Goal: Ask a question: Seek information or help from site administrators or community

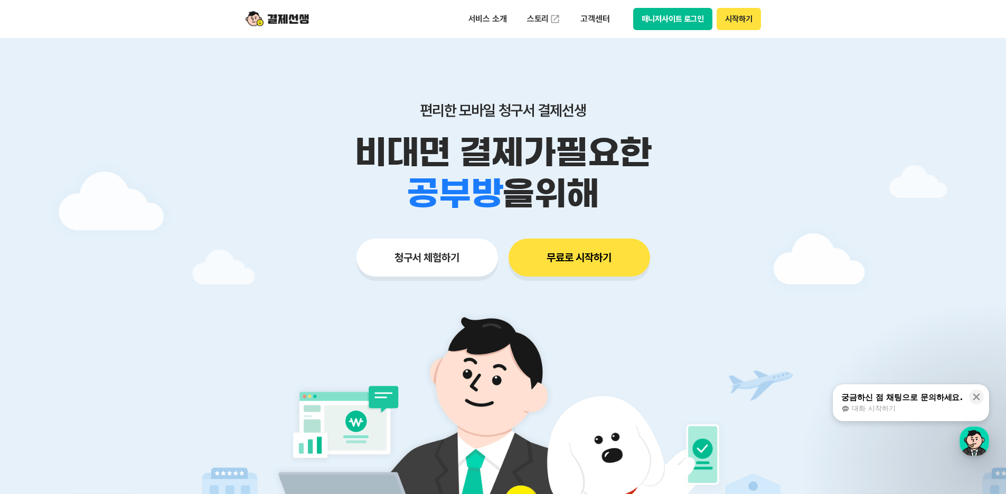
click at [914, 400] on div "궁금하신 점 채팅으로 문의하세요." at bounding box center [901, 397] width 121 height 11
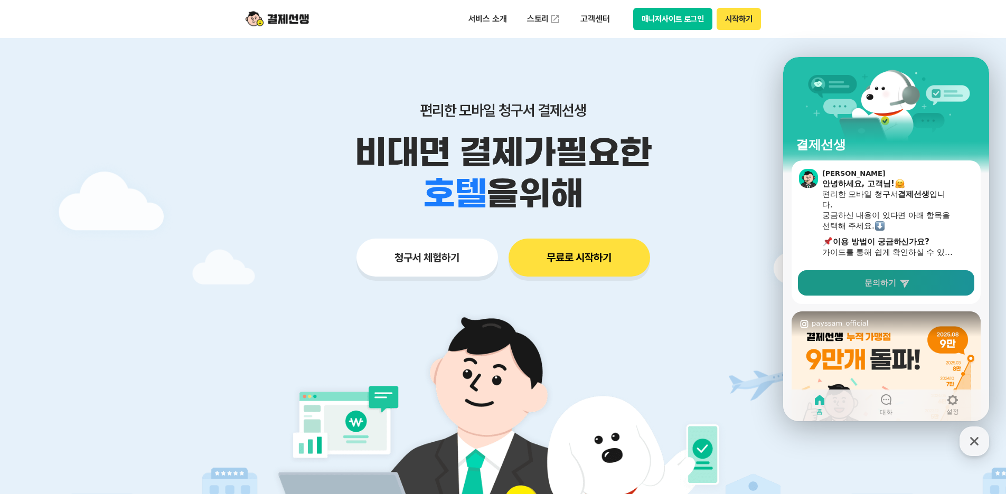
click at [881, 287] on span "문의하기" at bounding box center [880, 283] width 32 height 11
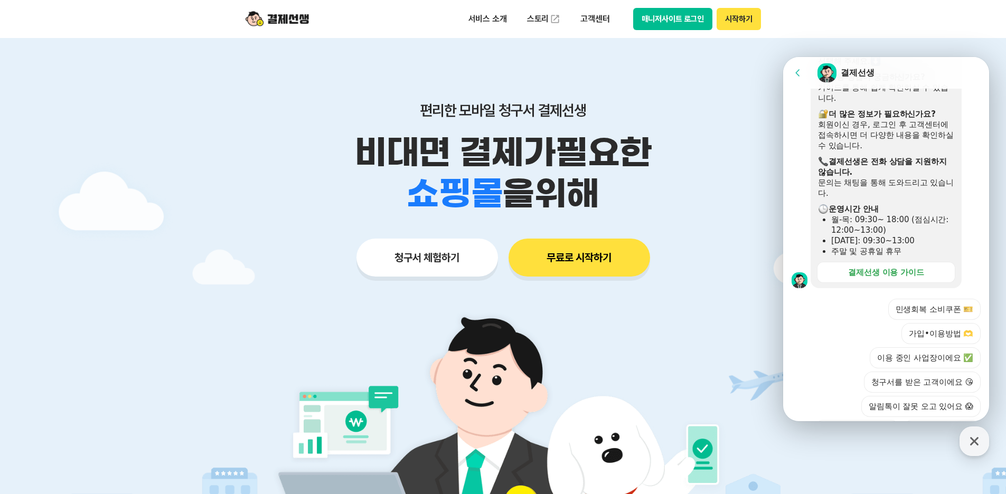
scroll to position [305, 0]
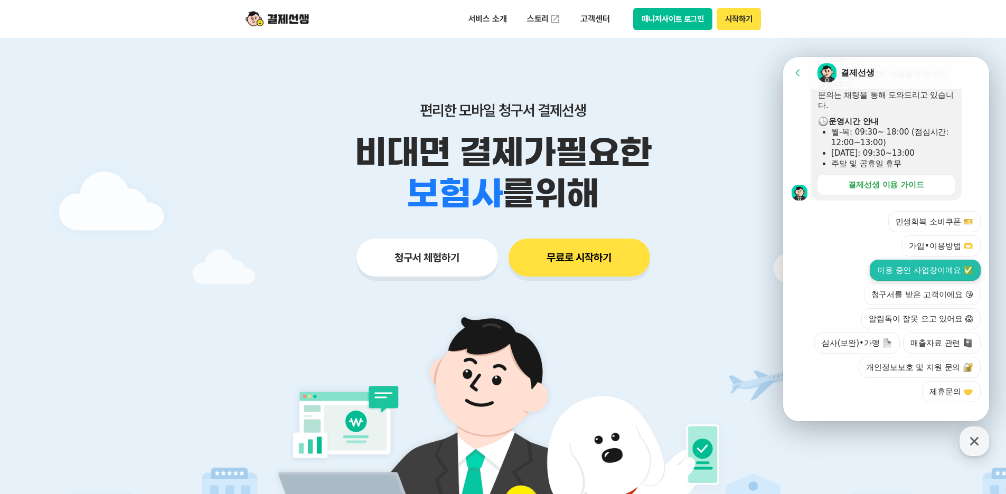
click at [900, 260] on button "이용 중인 사업장이에요 ✅" at bounding box center [925, 270] width 111 height 21
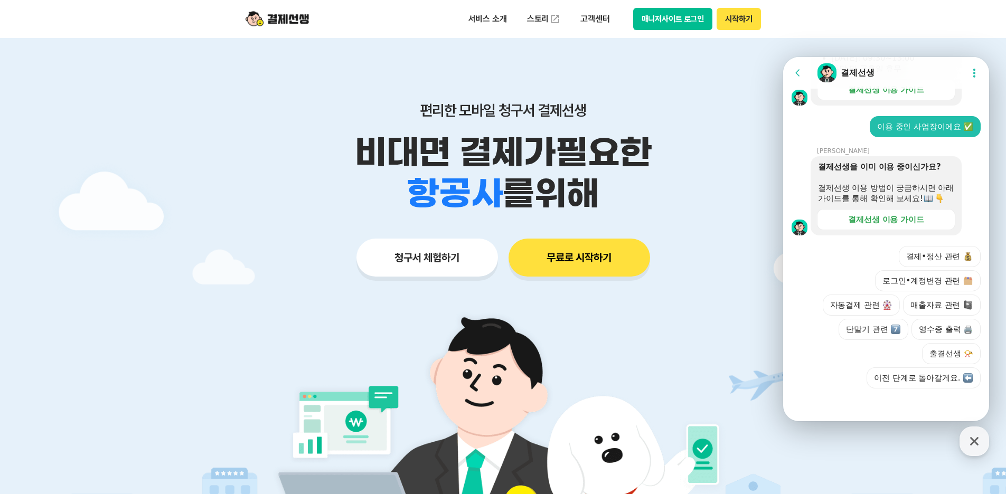
scroll to position [421, 0]
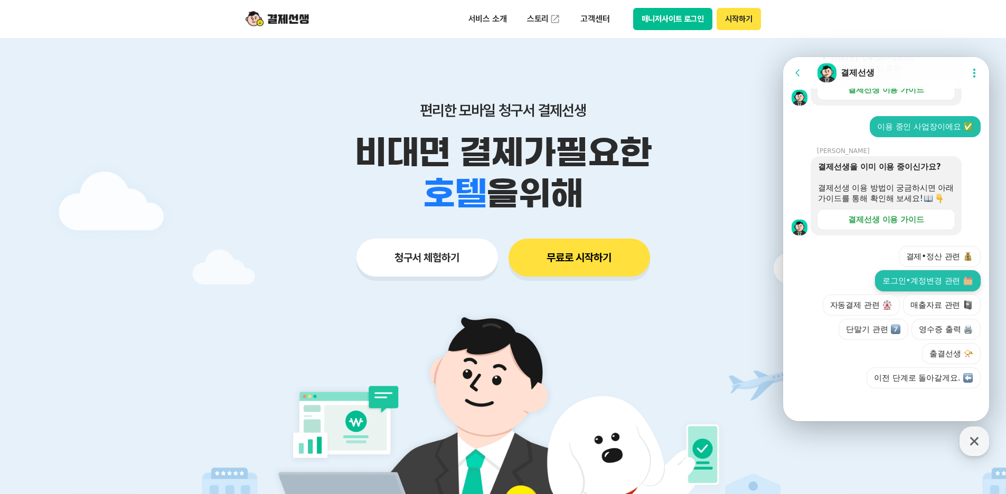
click at [901, 282] on button "로그인•계정변경 관련" at bounding box center [928, 280] width 106 height 21
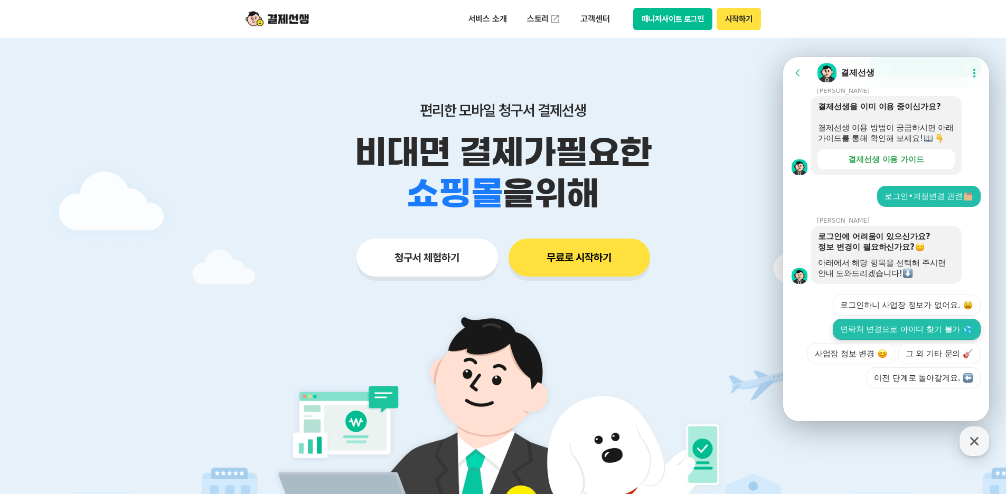
scroll to position [527, 0]
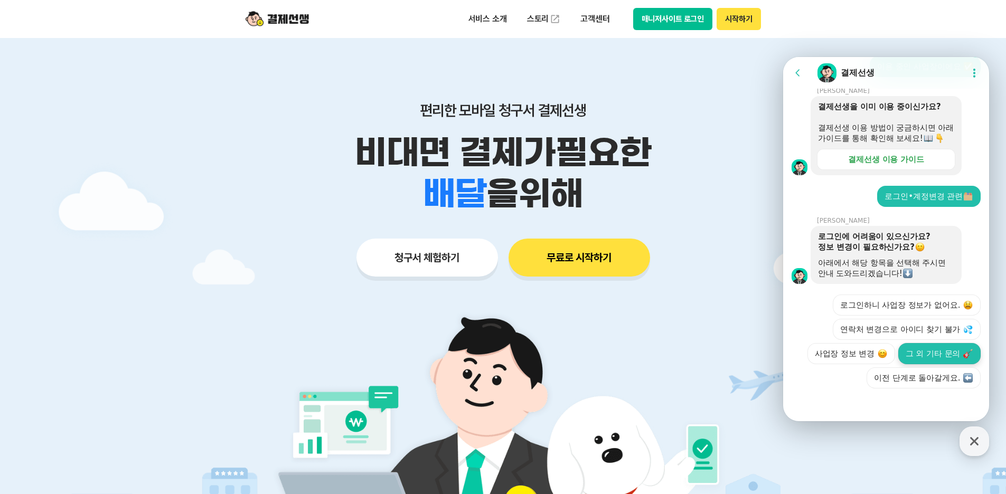
click at [905, 355] on button "그 외 기타 문의" at bounding box center [939, 353] width 82 height 21
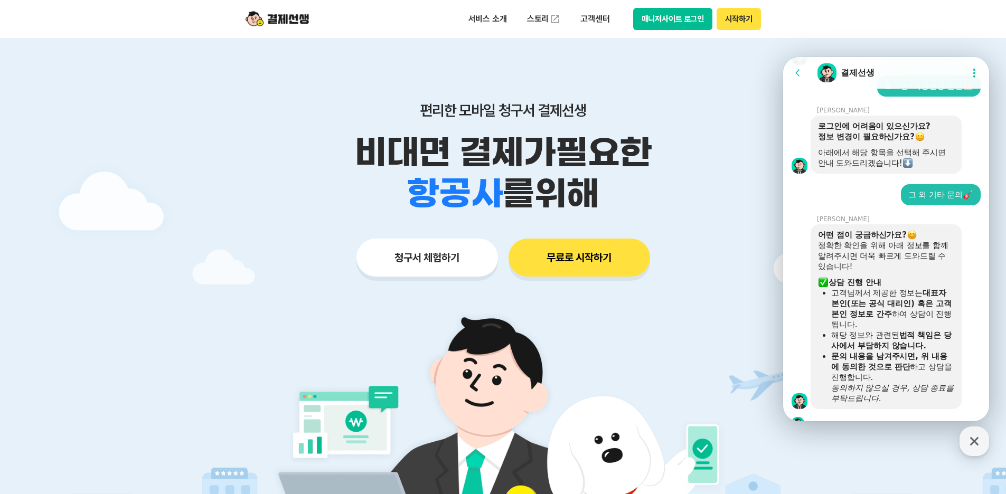
scroll to position [788, 0]
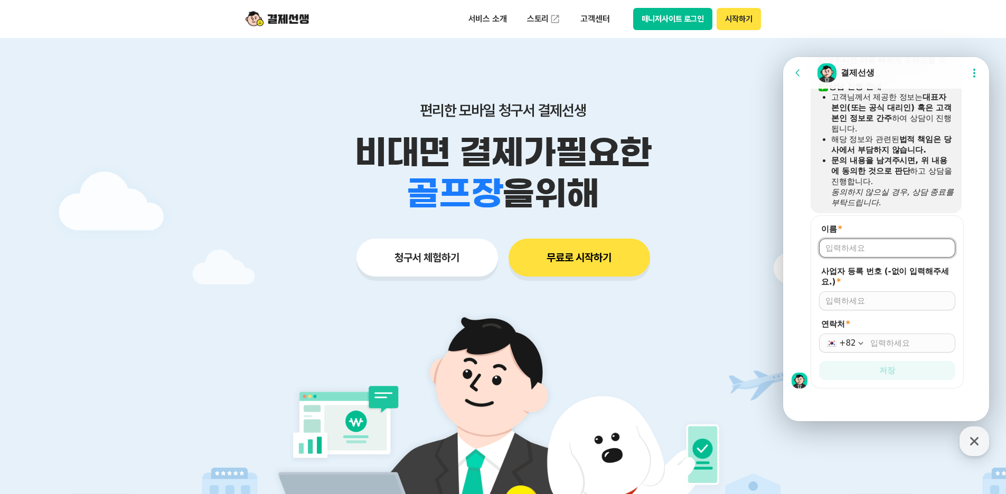
click at [860, 246] on input "이름 *" at bounding box center [887, 248] width 124 height 11
type input "[PERSON_NAME]"
click at [871, 298] on input "사업자 등록 번호 (-없이 입력해주세요.) *" at bounding box center [887, 301] width 124 height 11
type input "4289201973"
click at [895, 341] on input "연락처 *" at bounding box center [909, 343] width 79 height 11
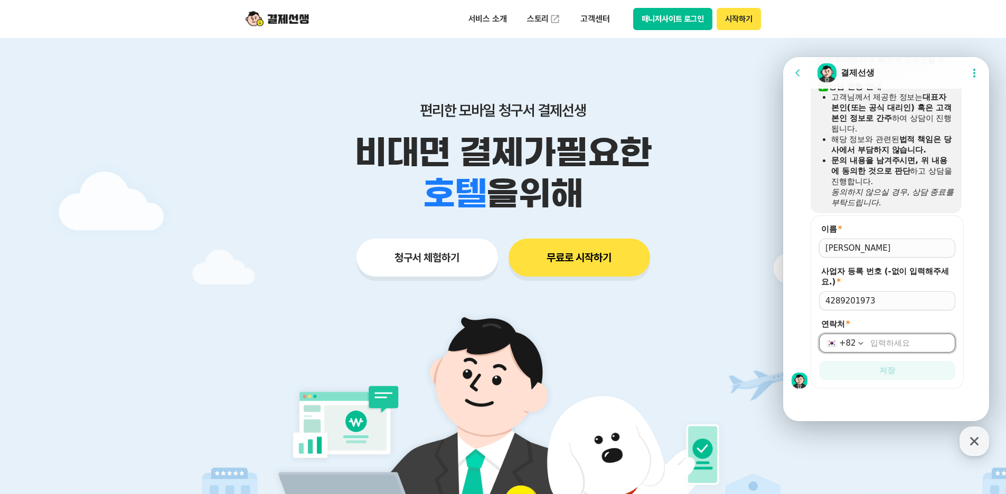
type input "[PHONE_NUMBER]"
click at [898, 371] on button "저장" at bounding box center [887, 370] width 136 height 19
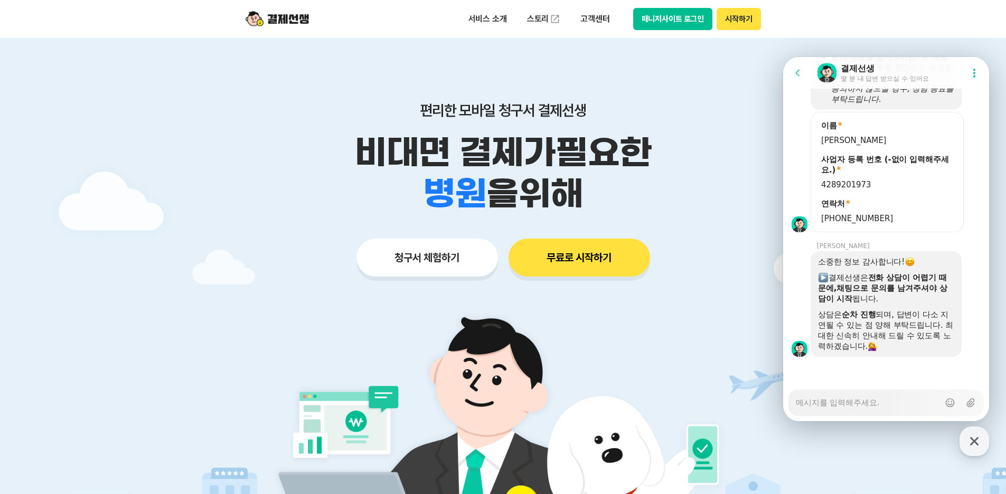
scroll to position [891, 0]
click at [851, 401] on textarea "Messenger Input Textarea" at bounding box center [868, 399] width 144 height 18
type textarea "x"
type textarea "ㅁ"
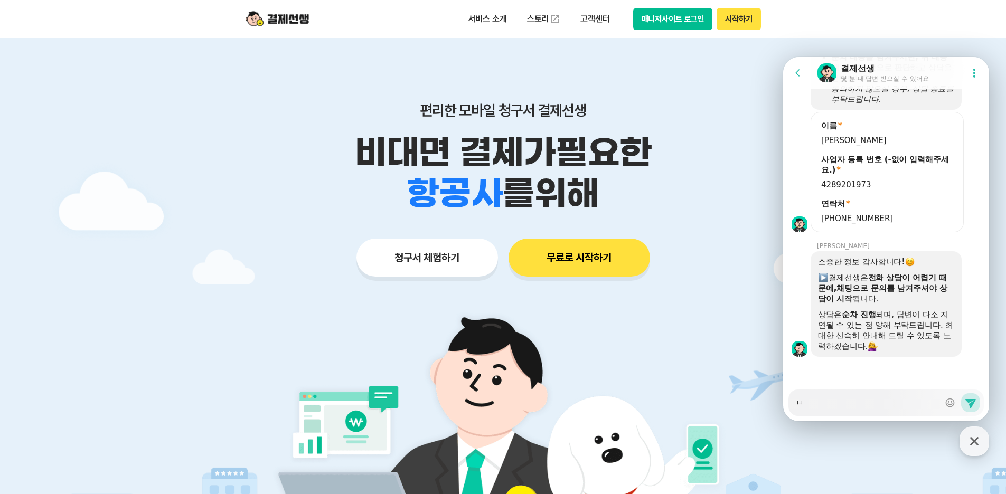
type textarea "x"
type textarea "마"
type textarea "x"
type textarea "망"
type textarea "x"
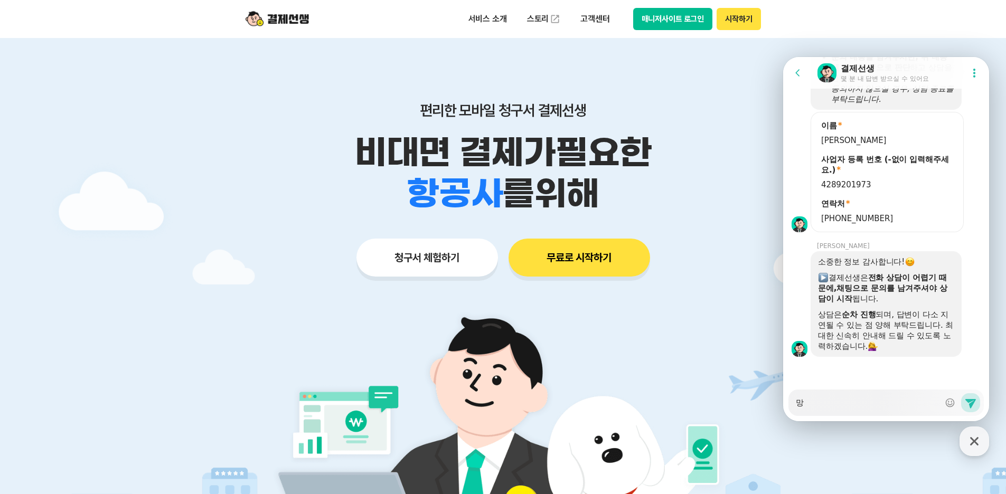
type textarea "마으"
type textarea "x"
type textarea "마음"
type textarea "x"
type textarea "마음ㅈ"
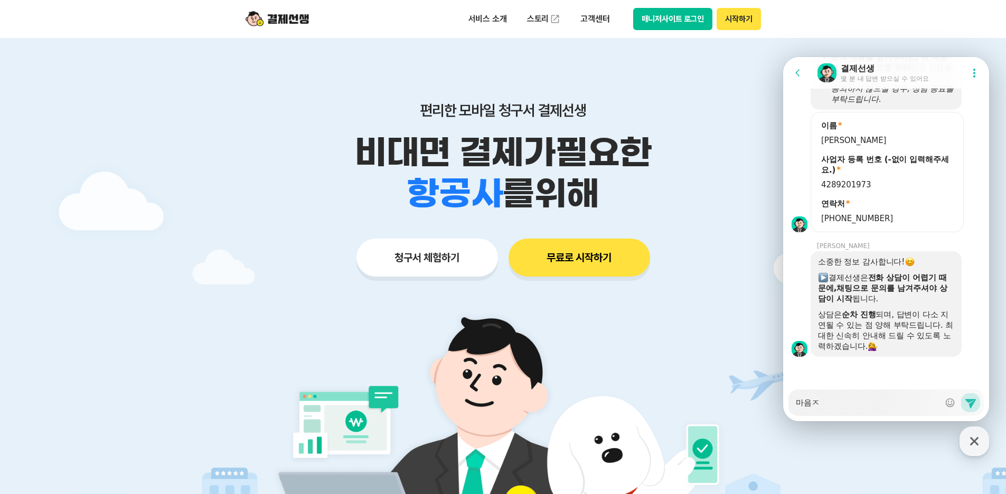
type textarea "x"
type textarea "마음주"
type textarea "x"
type textarea "마음중"
type textarea "x"
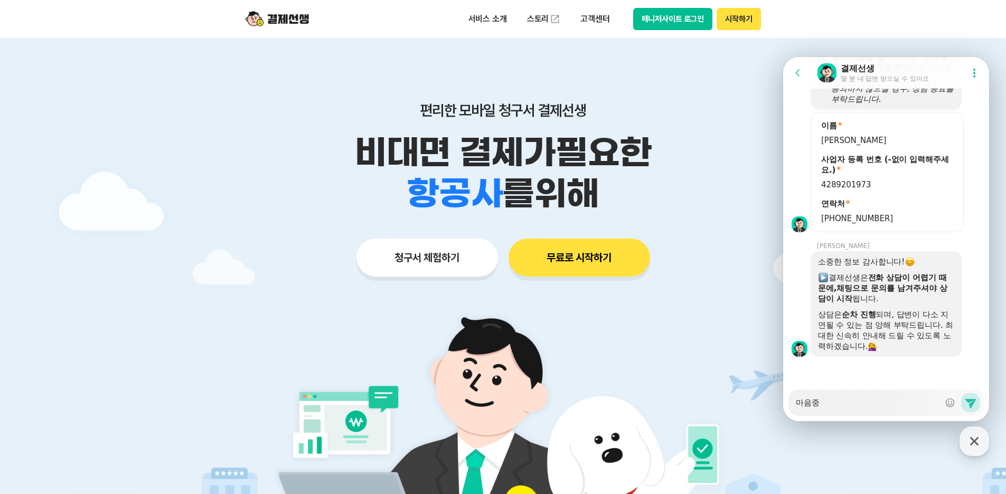
type textarea "마음주으"
type textarea "x"
type textarea "마음주의"
type textarea "x"
type textarea "마음주의 [DEMOGRAPHIC_DATA]"
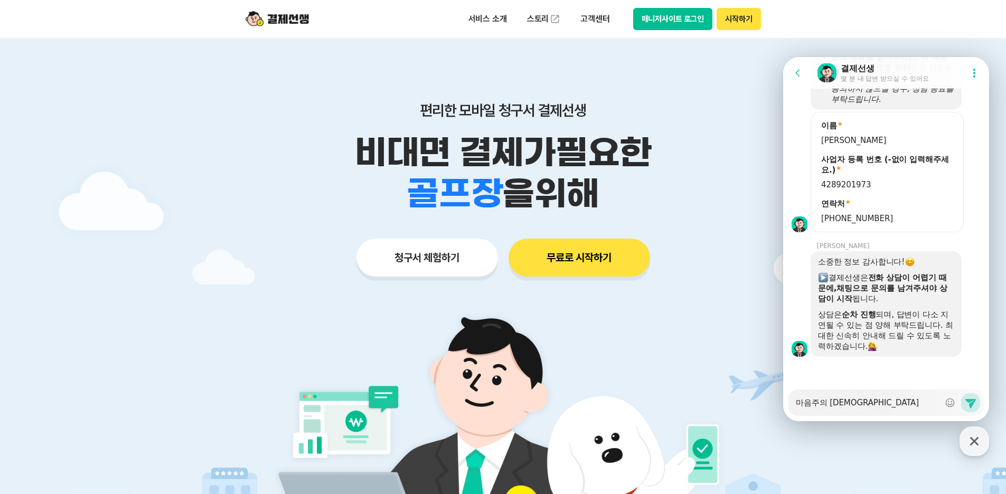
type textarea "x"
type textarea "마음주의 상"
type textarea "x"
type textarea "마음주의 사이"
type textarea "x"
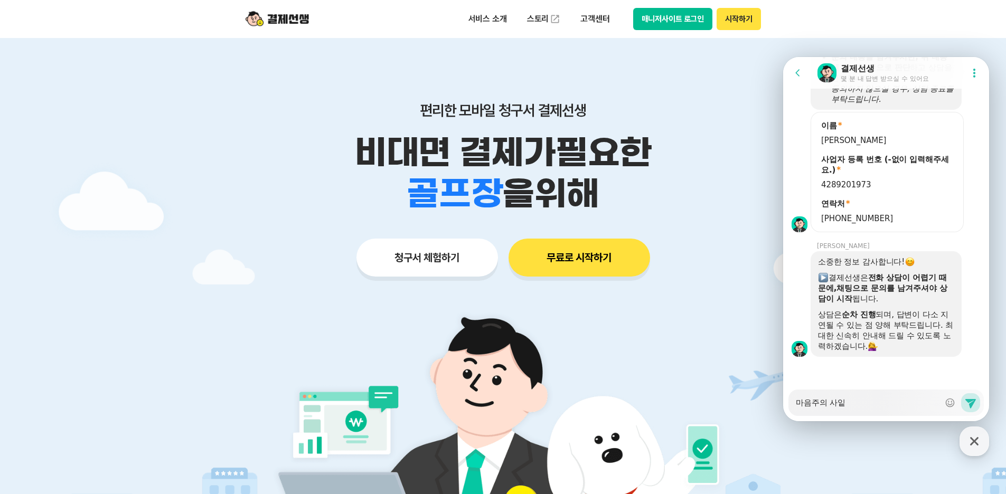
type textarea "마음주의 사이트"
type textarea "x"
type textarea "마음주의 사이트에"
type textarea "x"
type textarea "마음주의 사이트엣"
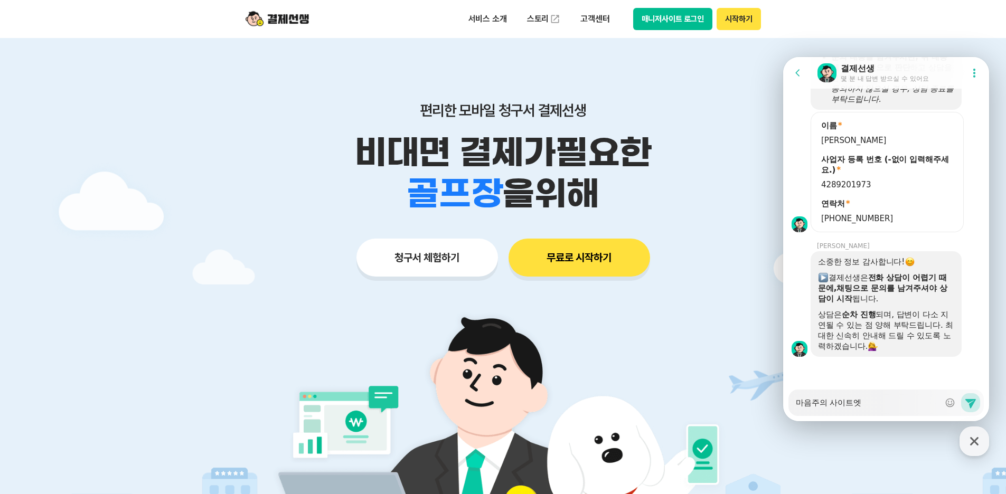
type textarea "x"
type textarea "마음주의 사이트에서"
type textarea "x"
type textarea "마음주의 사이트에서"
type textarea "x"
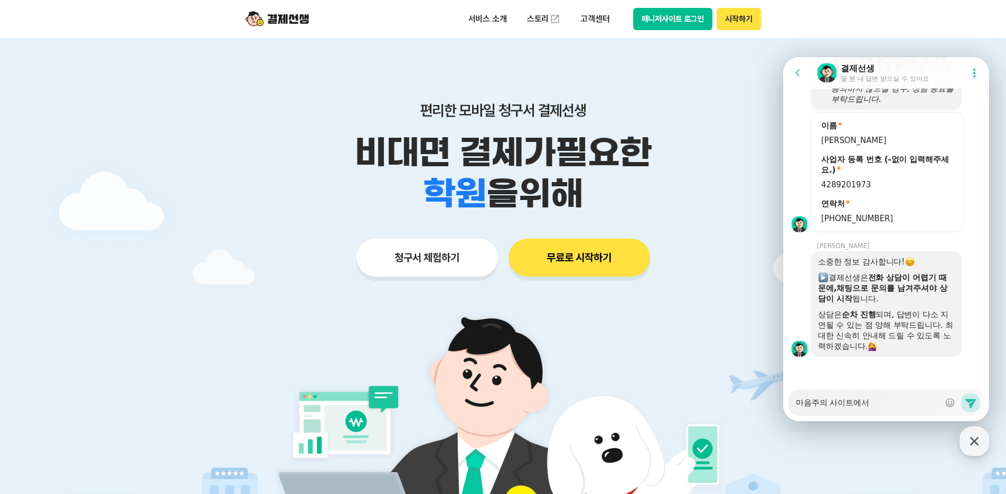
type textarea "마음주의 사이트에서 ㅇ"
type textarea "x"
type textarea "마음주의 사이트에서 이"
type textarea "x"
type textarea "마음주의 사이트에서 [PERSON_NAME]"
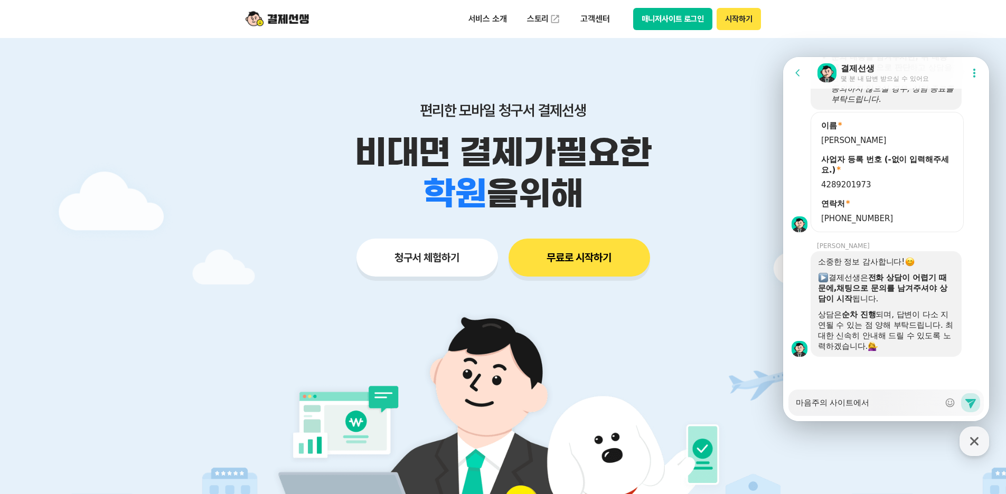
type textarea "x"
type textarea "마음주의 사이트에서 이번"
type textarea "x"
type textarea "마음주의 사이트에서 이번ㅇ"
type textarea "x"
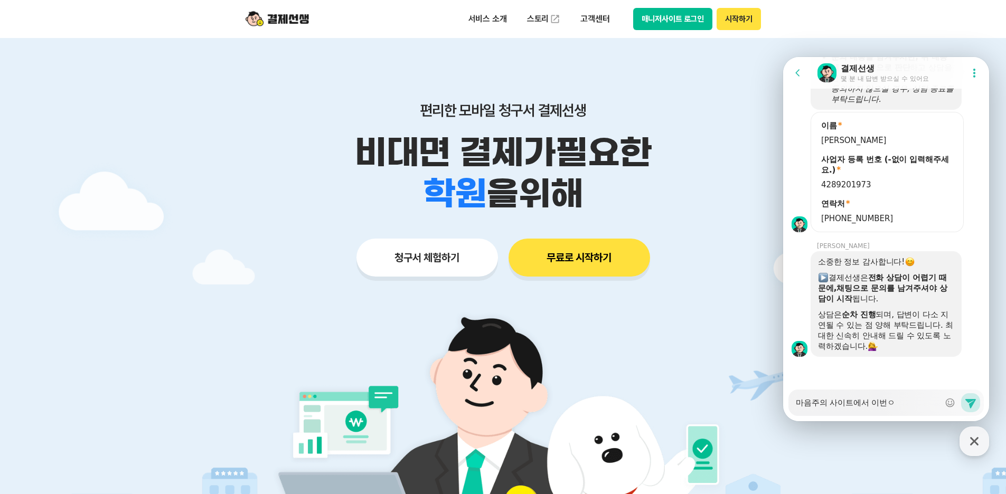
type textarea "마음주의 사이트에서 이번에"
type textarea "x"
type textarea "마음주의 사이트에서 이번에"
type textarea "x"
type textarea "마음주의 사이트에서 이번에 ㄱ"
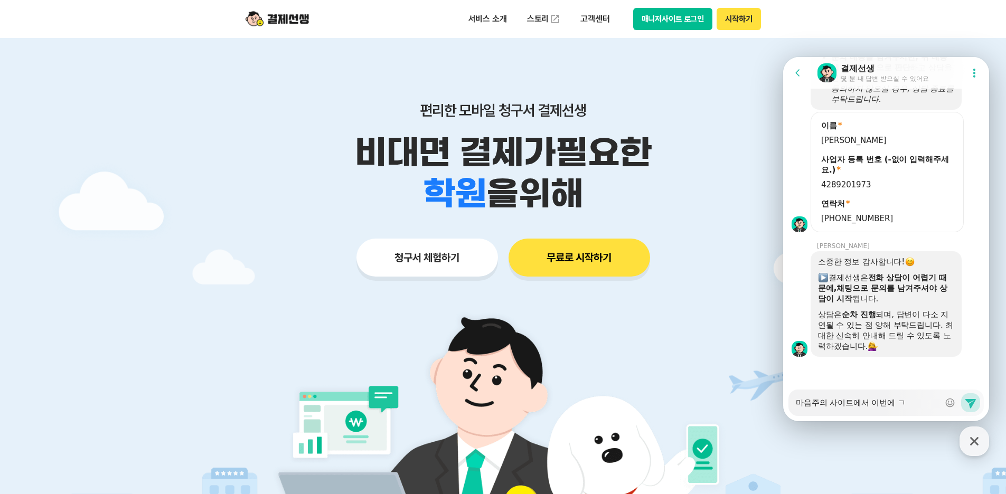
type textarea "x"
type textarea "마음주의 사이트에서 이번에 겨"
type textarea "x"
type textarea "마음주의 사이트에서 이번에 결"
type textarea "x"
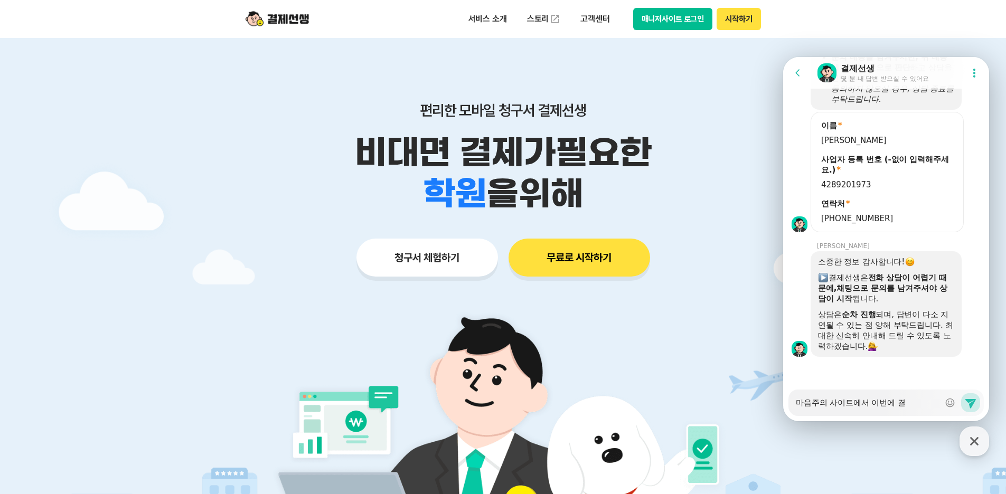
type textarea "마음주의 사이트에서 이번에 결ㅈ"
type textarea "x"
type textarea "마음주의 사이트에서 이번에 결제"
type textarea "x"
type textarea "마음주의 사이트에서 이번에 결제서"
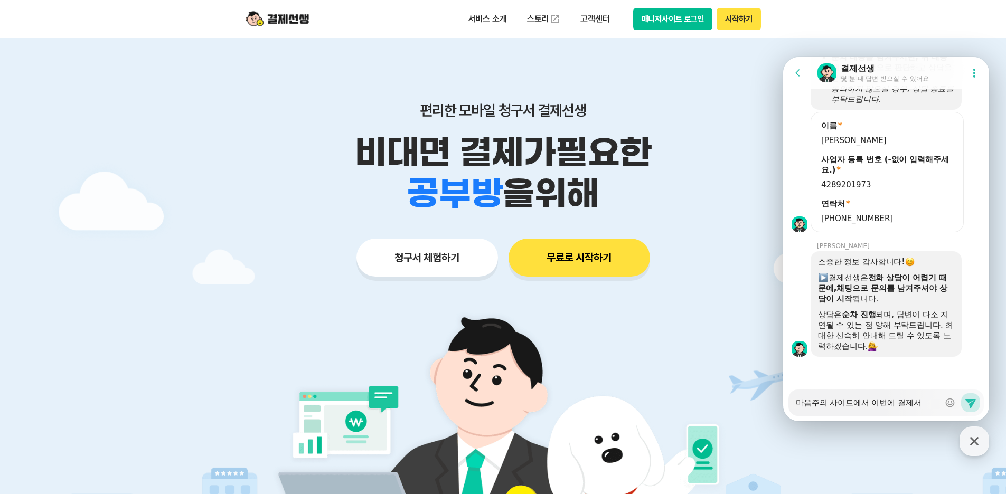
type textarea "x"
type textarea "마음주의 사이트에서 이번에 결제선"
type textarea "x"
type textarea "마음주의 사이트에서 이번에 결제선ㅅ"
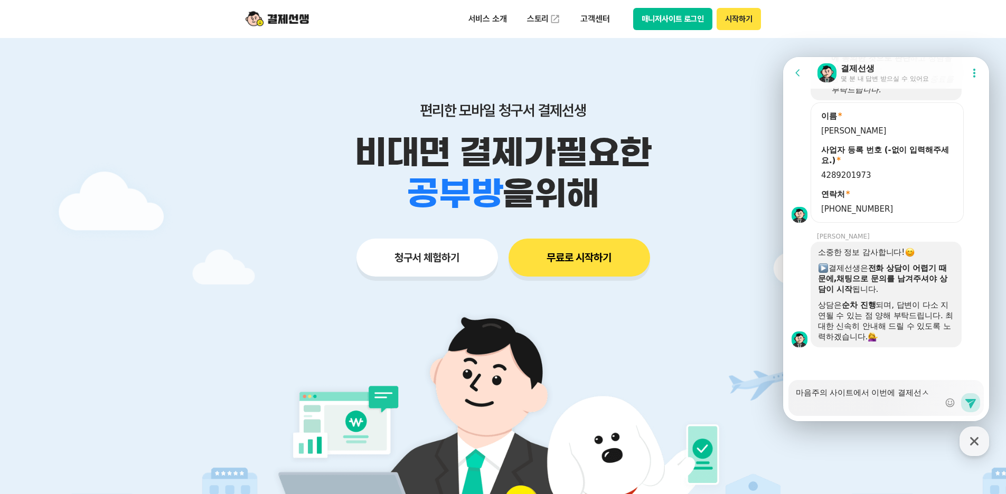
type textarea "x"
type textarea "마음주의 사이트에서 이번에 결제선생"
type textarea "x"
type textarea "마음주의 사이트에서 이번에 결제선생ㄱ"
type textarea "x"
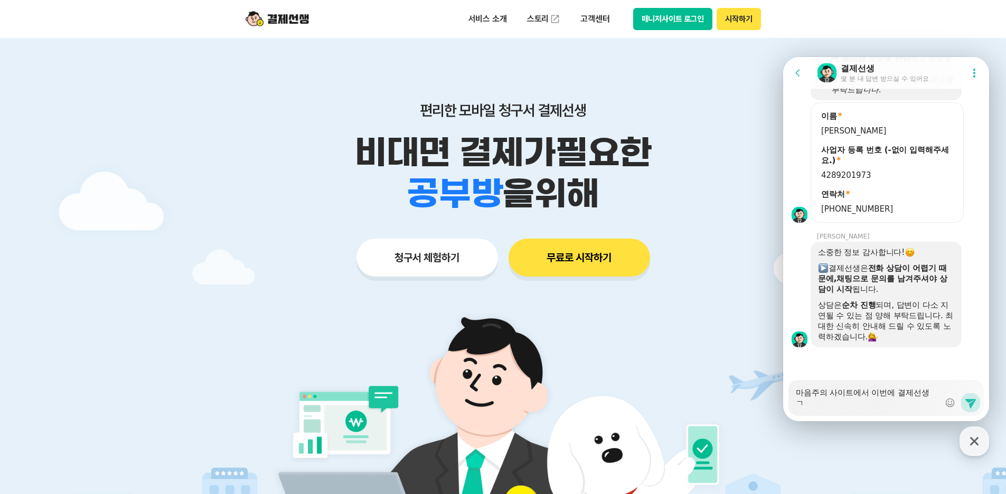
type textarea "마음주의 사이트에서 이번에 결제선생고"
type textarea "x"
type textarea "마음주의 사이트에서 이번에 결제선생과"
type textarea "x"
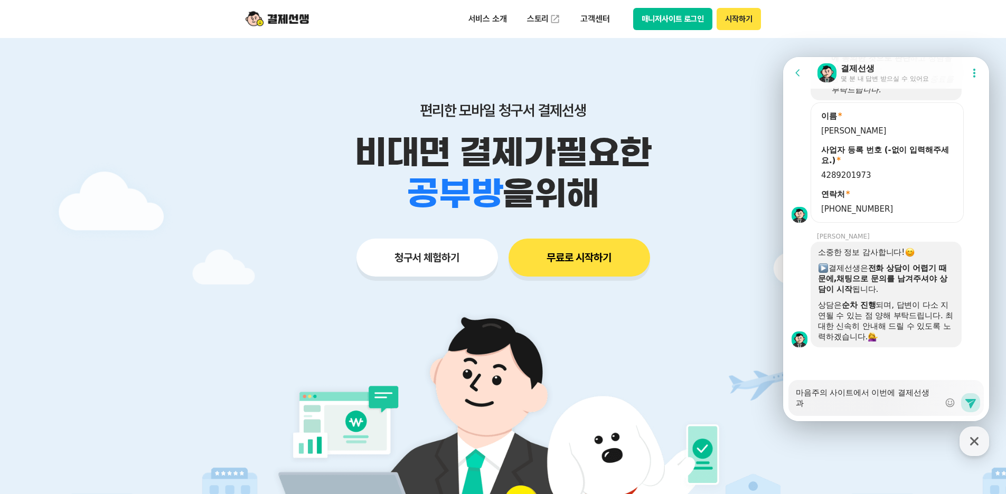
type textarea "마음주의 사이트에서 이번에 결제선생과"
type textarea "x"
type textarea "마음주의 사이트에서 이번에 결제선생과 ㅇ"
type textarea "x"
type textarea "마음주의 사이트에서 이번에 결제선생과 여"
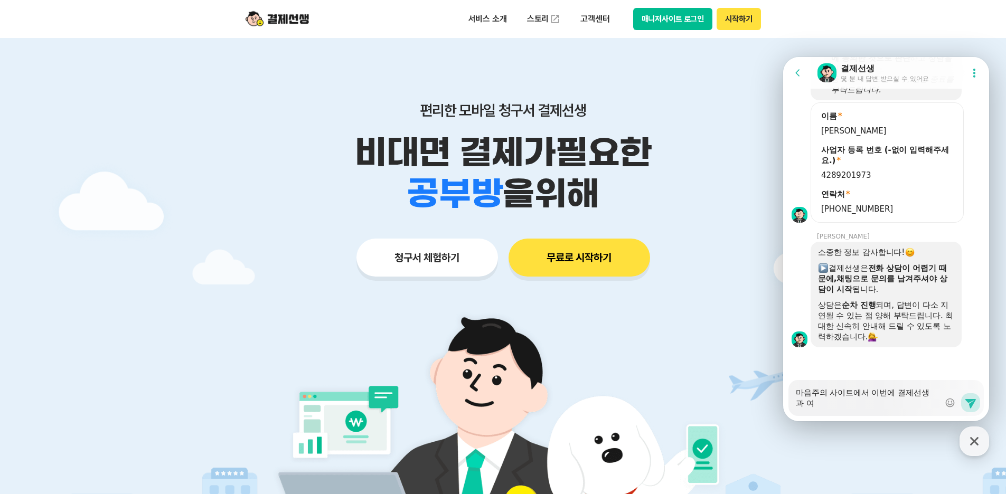
type textarea "x"
type textarea "마음주의 사이트에서 이번에 결제선생과 연"
type textarea "x"
type textarea "마음주의 사이트에서 이번에 결제선생과 연ㄷ"
type textarea "x"
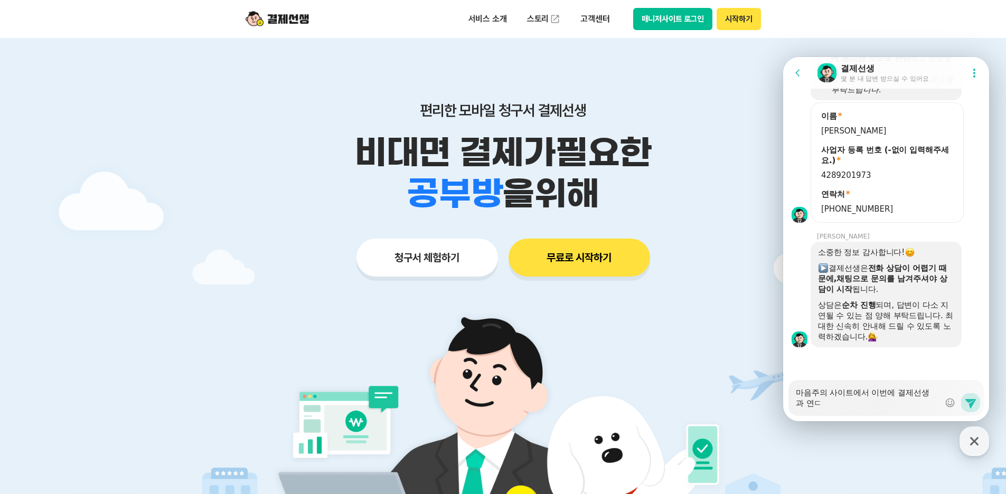
type textarea "마음주의 사이트에서 이번에 결제선생과 연도"
type textarea "x"
type textarea "마음주의 사이트에서 이번에 결제선생과 연동"
type textarea "x"
type textarea "마음주의 사이트에서 이번에 결제선생과 연동[PERSON_NAME]"
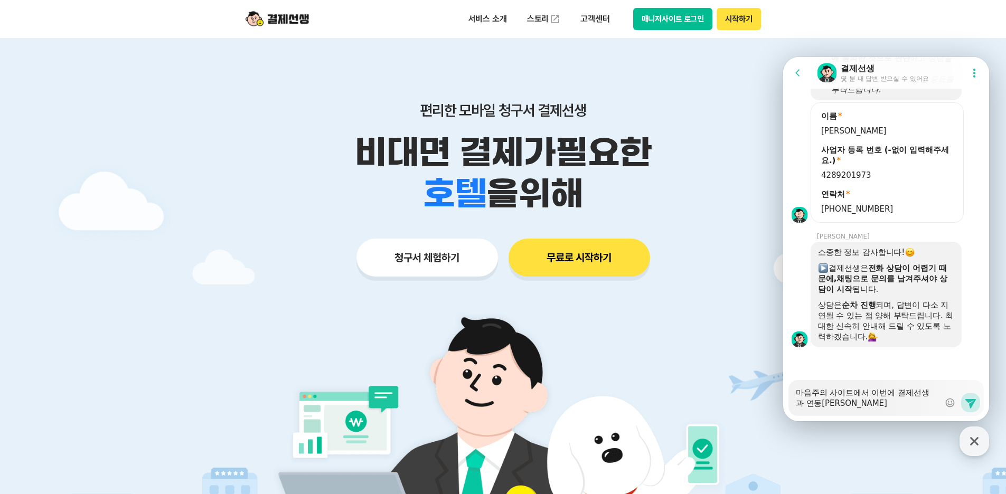
type textarea "x"
type textarea "마음주의 사이트에서 이번에 결제선생과 연동[PERSON_NAME]"
type textarea "x"
type textarea "마음주의 사이트에서 이번에 결제선생과 연동이 ㄷ"
type textarea "x"
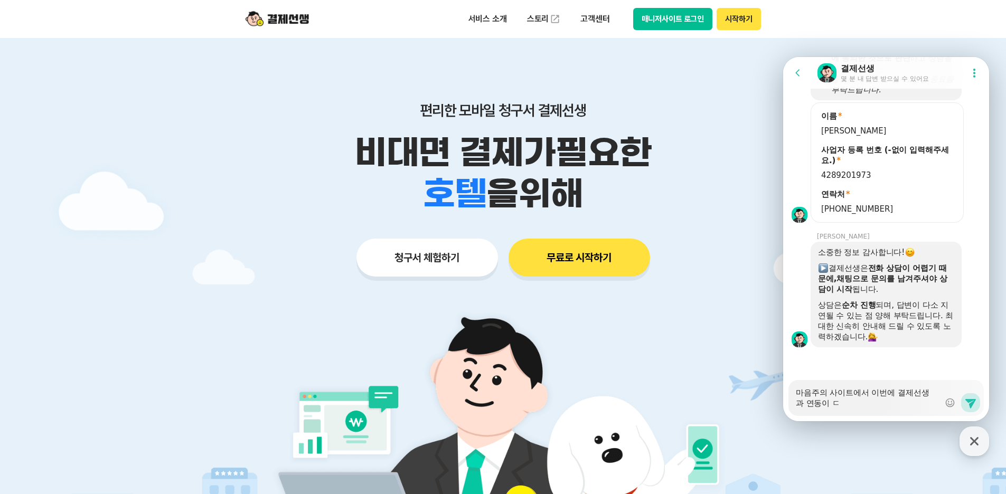
type textarea "마음주의 사이트에서 이번에 결제선생과 연동이 도"
type textarea "x"
type textarea "마음주의 사이트에서 이번에 결제선생과 연동이 되"
type textarea "x"
type textarea "마음주의 사이트에서 이번에 결제선생과 연동이 된"
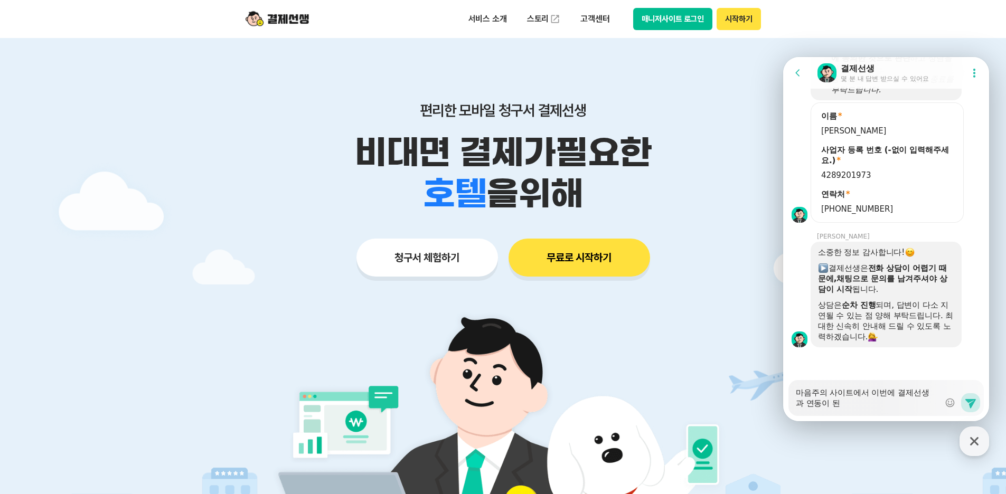
type textarea "x"
type textarea "마음주의 사이트에서 이번에 결제선생과 연동이 된ㄷ"
type textarea "x"
type textarea "마음주의 사이트에서 이번에 결제선생과 연동이 된달"
type textarea "x"
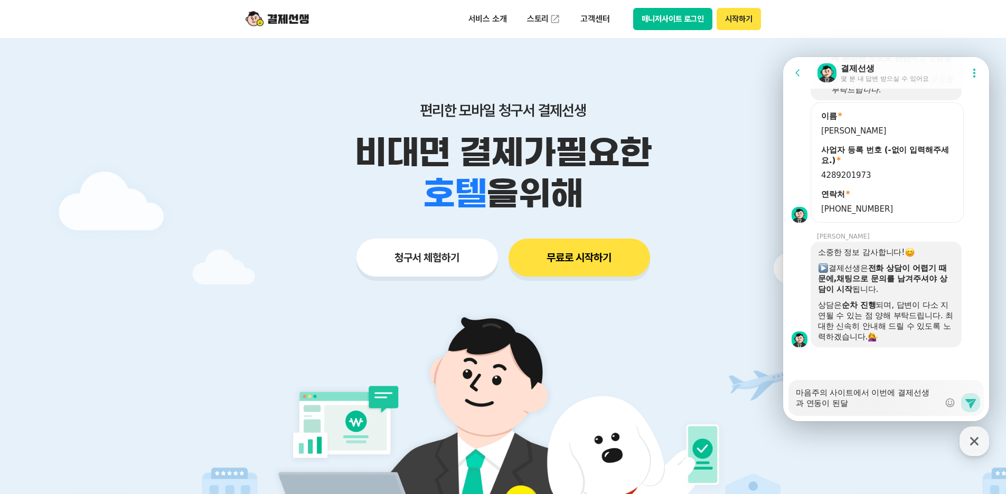
type textarea "마음주의 사이트에서 이번에 결제선생과 연동이 된다라"
type textarea "x"
type textarea "마음주의 사이트에서 이번에 결제선생과 연동이 된다락"
type textarea "x"
type textarea "마음주의 사이트에서 이번에 결제선생과 연동이 된다라고"
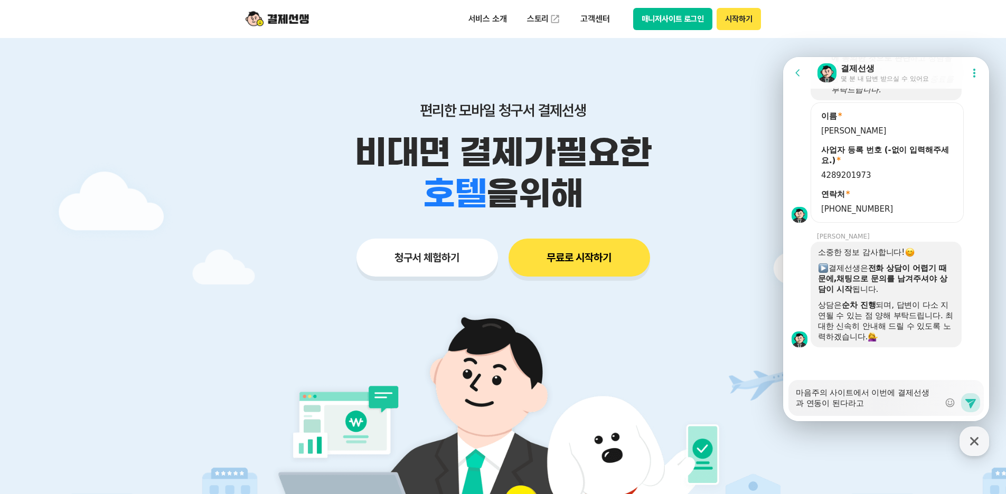
type textarea "x"
type textarea "마음주의 사이트에서 이번에 결제선생과 연동이 된다라고"
type textarea "x"
type textarea "마음주의 사이트에서 이번에 결제선생과 연동이 된다라고 ㅎ"
type textarea "x"
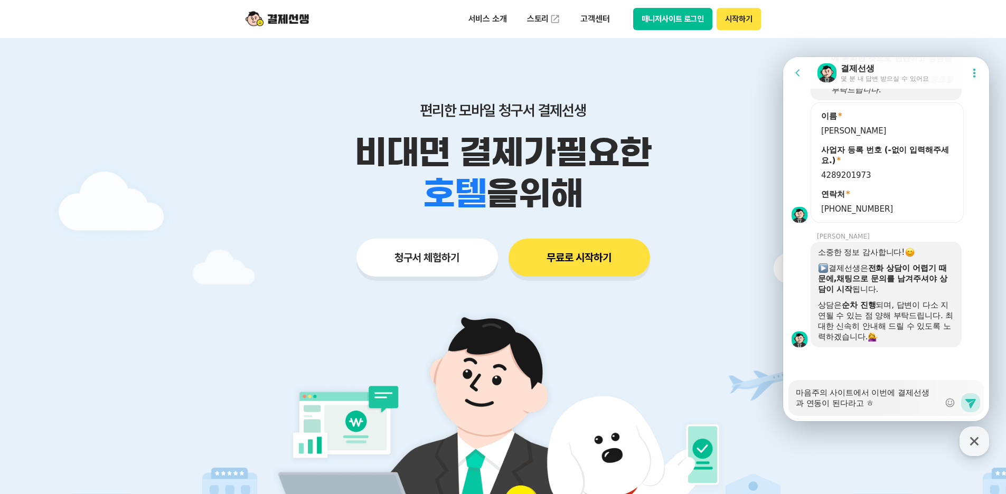
type textarea "마음주의 사이트에서 이번에 결제선생과 연동이 된다라고 해"
type textarea "x"
type textarea "마음주의 사이트에서 이번에 결제선생과 연동이 된다라고 햇"
type textarea "x"
type textarea "마음주의 사이트에서 이번에 결제선생과 연동이 된다라고 해서"
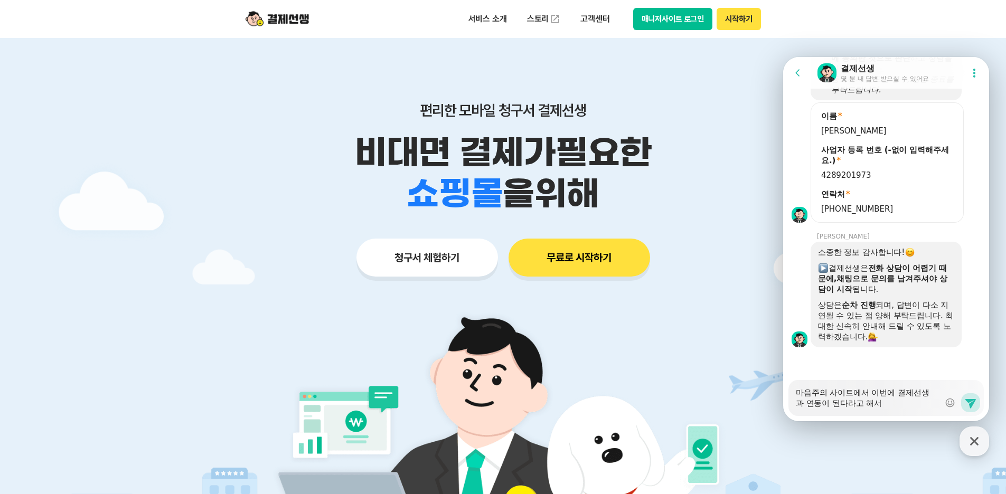
type textarea "x"
type textarea "마음주의 사이트에서 이번에 결제선생과 연동이 된다라고 해서"
type textarea "x"
type textarea "마음주의 사이트에서 이번에 결제선생과 연동이 된다라고 해서 ㅇ"
type textarea "x"
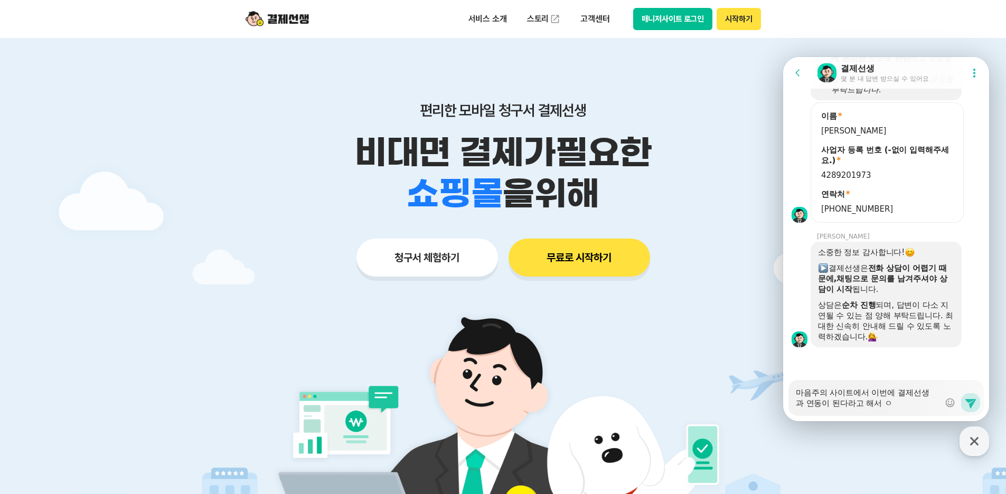
type textarea "마음주의 사이트에서 이번에 결제선생과 연동이 된다라고 해서 여"
type textarea "x"
type textarea "마음주의 사이트에서 이번에 결제선생과 연동이 된다라고 해서 연"
type textarea "x"
type textarea "마음주의 사이트에서 이번에 결제선생과 연동이 된다라고 해서 연ㄷ"
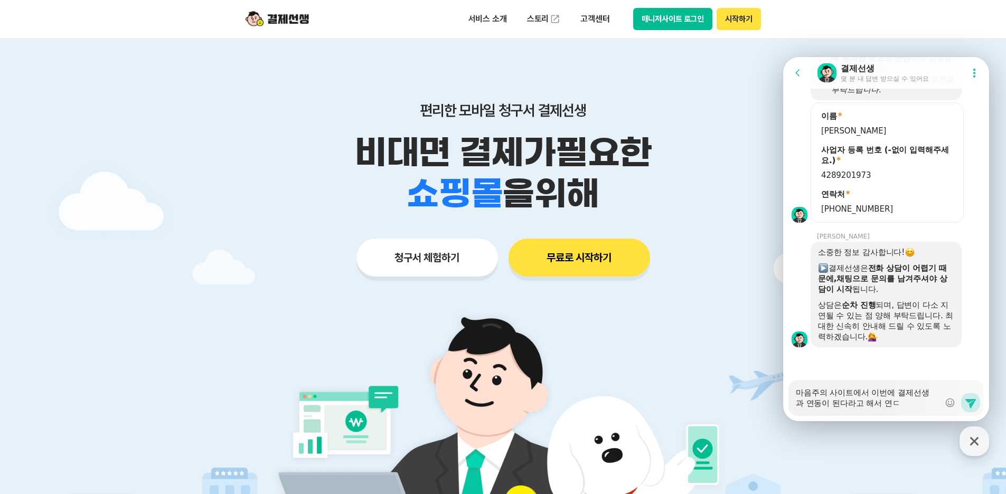
type textarea "x"
type textarea "마음주의 사이트에서 이번에 결제선생과 연동이 된다라고 해서 연도"
type textarea "x"
type textarea "마음주의 사이트에서 이번에 결제선생과 연동이 된다라고 해서 연동"
type textarea "x"
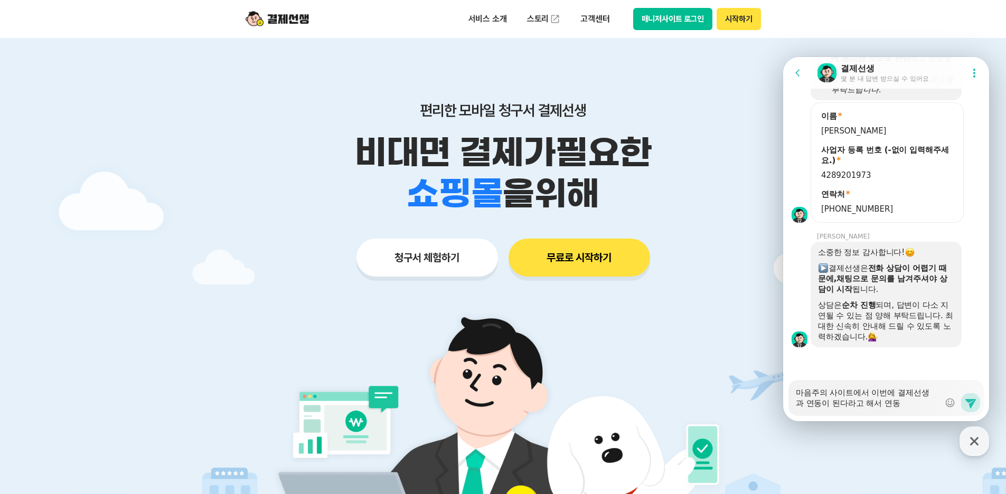
type textarea "마음주의 사이트에서 이번에 결제선생과 연동이 된다라고 해서 연동ㅇ"
type textarea "x"
type textarea "마음주의 사이트에서 이번에 결제선생과 연동이 된다라고 해서 연동으"
type textarea "x"
type textarea "마음주의 사이트에서 이번에 결제선생과 연동이 된다라고 해서 연동을"
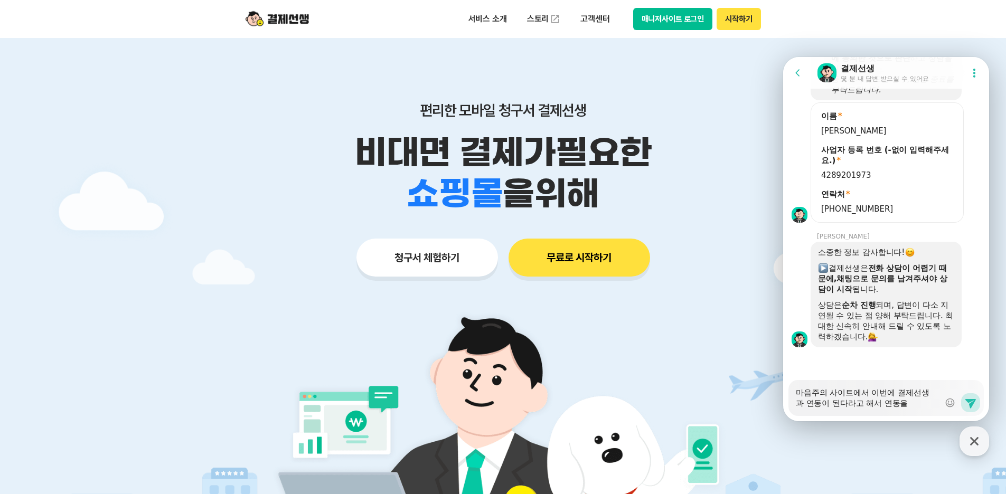
type textarea "x"
type textarea "마음주의 사이트에서 이번에 결제선생과 연동이 된다라고 해서 연동을"
type textarea "x"
type textarea "마음주의 사이트에서 이번에 결제선생과 연동이 된다라고 해서 연동을 ㅅ"
type textarea "x"
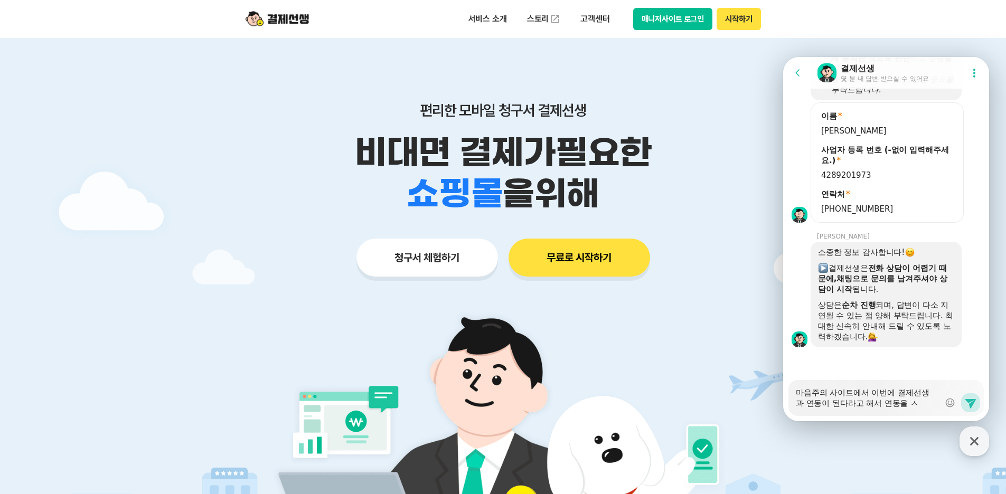
type textarea "마음주의 사이트에서 이번에 결제선생과 연동이 된다라고 해서 연동을 시"
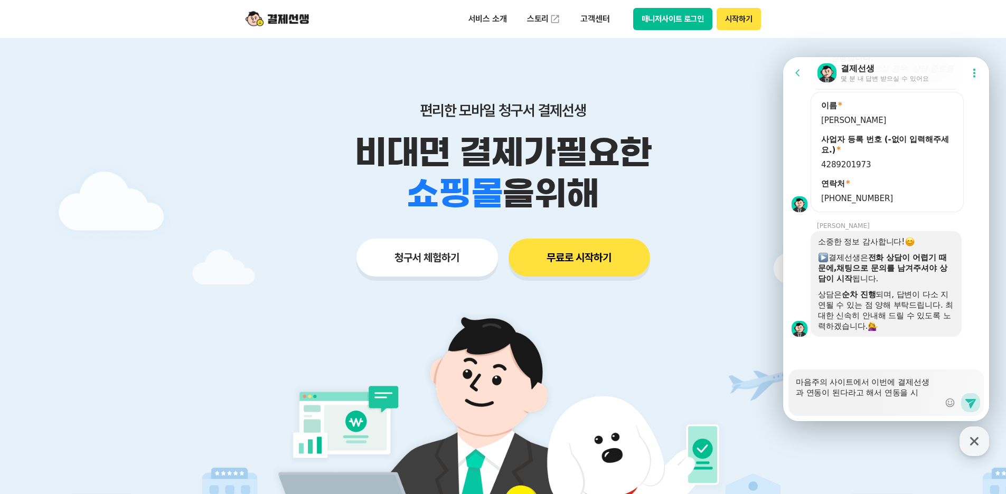
type textarea "x"
type textarea "마음주의 사이트에서 이번에 결제선생과 연동이 된다라고 해서 연동을 싴"
type textarea "x"
type textarea "마음주의 사이트에서 이번에 결제선생과 연동이 된다라고 해서 연동을 시키"
type textarea "x"
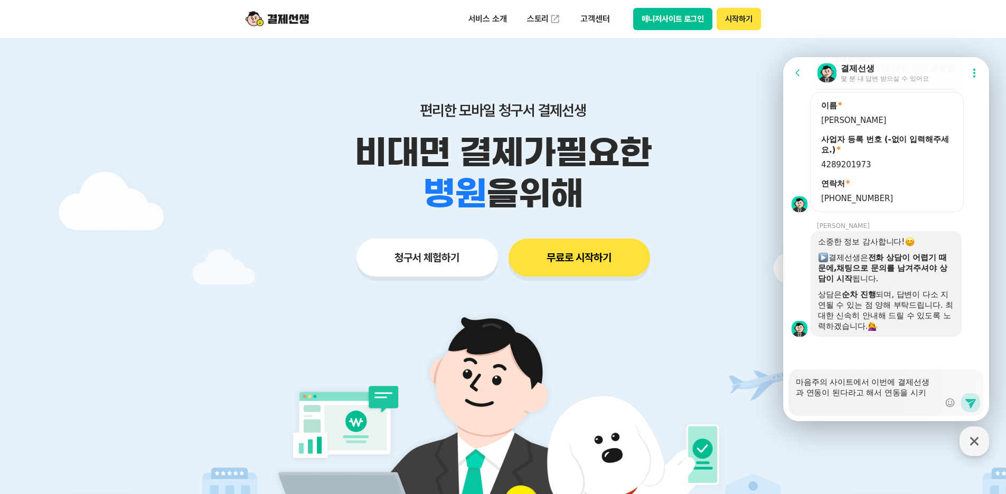
type textarea "마음주의 사이트에서 이번에 결제선생과 연동이 된다라고 해서 연동을 시ㅋ"
type textarea "x"
type textarea "마음주의 사이트에서 이번에 결제선생과 연동이 된다라고 해서 연동을 시"
type textarea "x"
type textarea "마음주의 사이트에서 이번에 결제선생과 연동이 된다라고 해서 연동을"
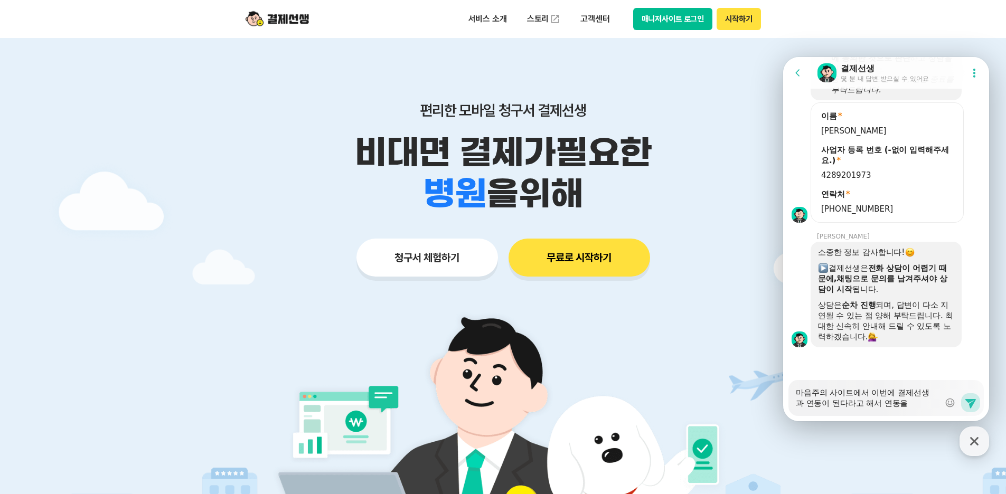
type textarea "x"
type textarea "마음주의 사이트에서 이번에 결제선생과 연동이 된다라고 해서 연동을 ㅋ"
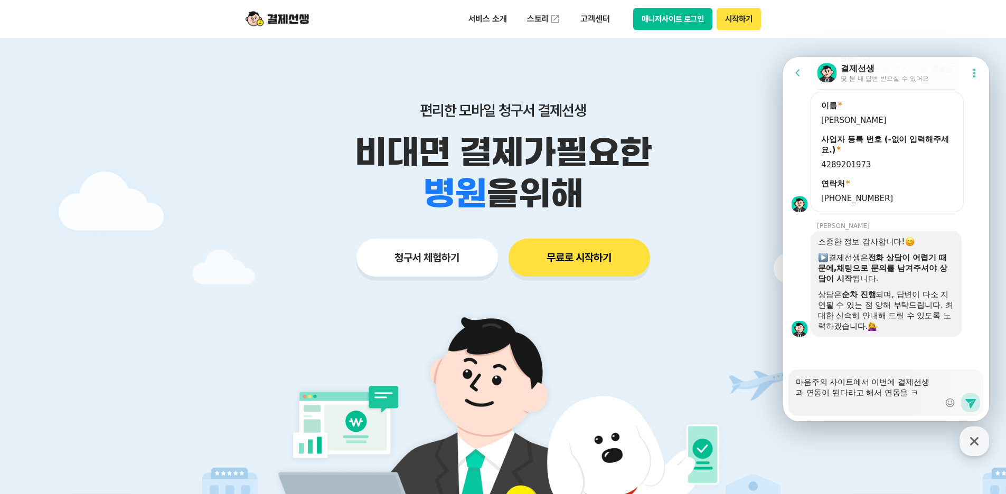
type textarea "x"
type textarea "마음주의 사이트에서 이번에 결제선생과 연동이 된다라고 해서 연동을"
type textarea "x"
type textarea "마음주의 사이트에서 이번에 결제선생과 연동이 된다라고 해서 연동을 ㅅ"
type textarea "x"
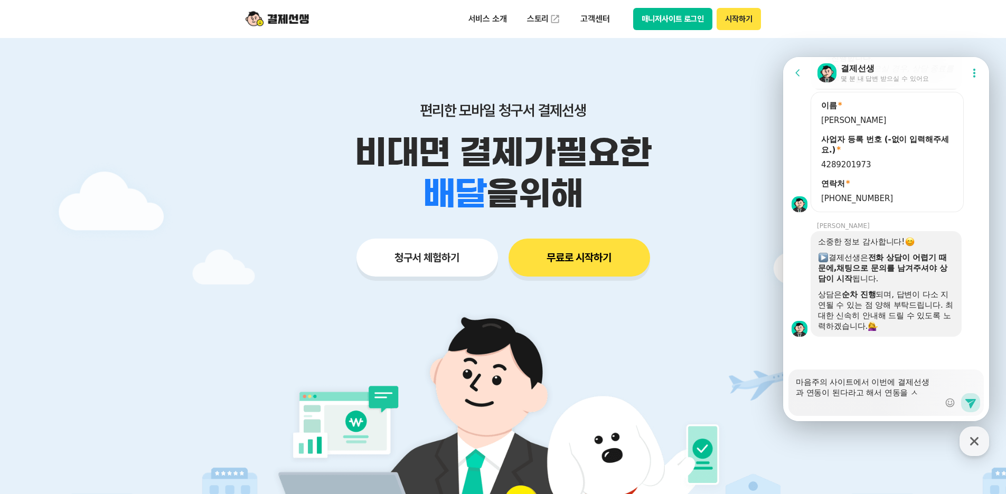
type textarea "마음주의 사이트에서 이번에 결제선생과 연동이 된다라고 해서 연동을 시"
type textarea "x"
type textarea "마음주의 사이트에서 이번에 결제선생과 연동이 된다라고 해서 연동을 시키"
type textarea "x"
type textarea "마음주의 사이트에서 이번에 결제선생과 연동이 된다라고 해서 연동을 시킬"
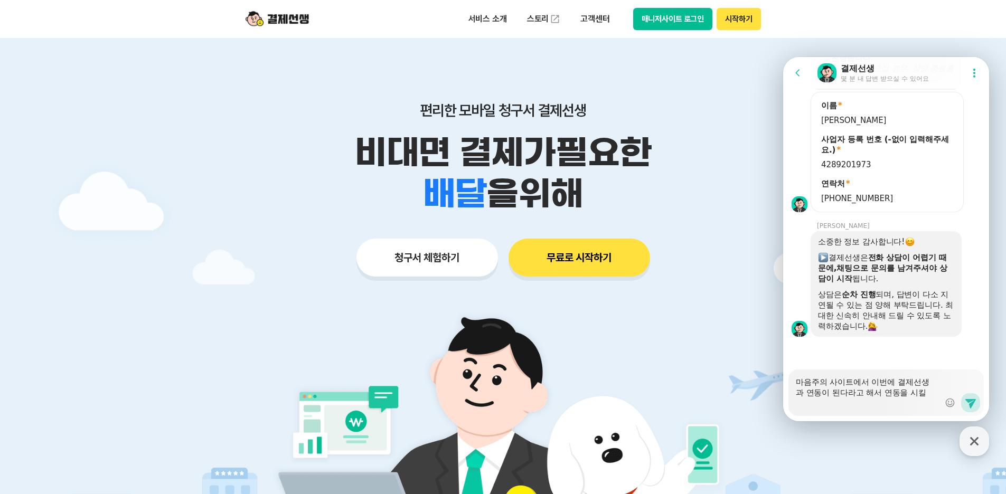
scroll to position [911, 0]
type textarea "x"
type textarea "마음주의 사이트에서 이번에 결제선생과 연동이 된다라고 해서 연동을 시킬ㄹ"
type textarea "x"
type textarea "마음주의 사이트에서 이번에 결제선생과 연동이 된다라고 해서 연동을 시킬려"
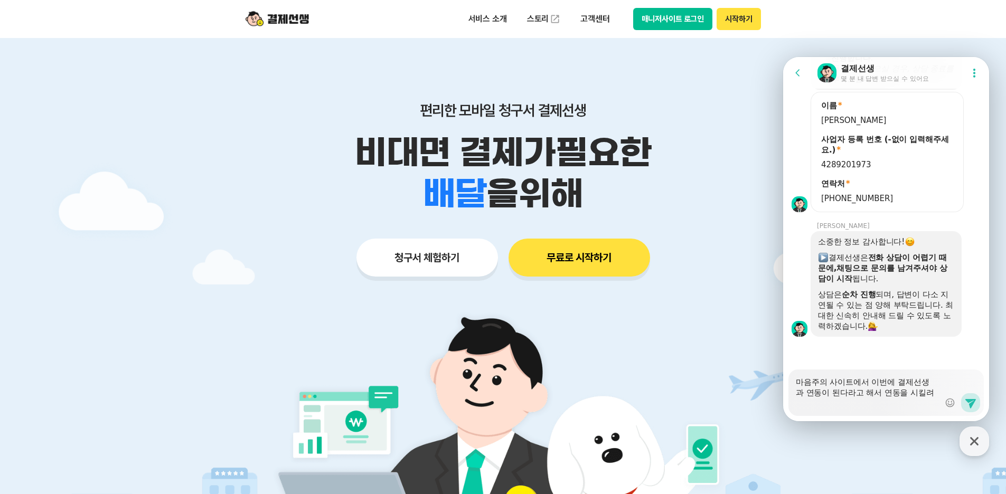
type textarea "x"
type textarea "마음주의 사이트에서 이번에 결제선생과 연동이 된다라고 해서 연동을 시킬력"
type textarea "x"
type textarea "마음주의 사이트에서 이번에 결제선생과 연동이 된다라고 해서 연동을 시킬려고"
type textarea "x"
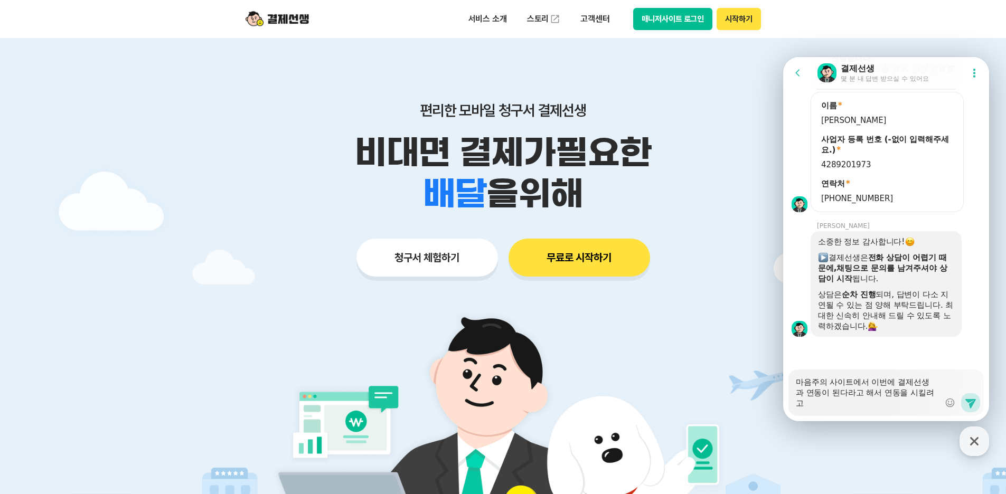
type textarea "마음주의 사이트에서 이번에 결제선생과 연동이 된다라고 해서 연동을 시킬려고"
type textarea "x"
type textarea "마음주의 사이트에서 이번에 결제선생과 연동이 된다라고 해서 연동을 시킬려고 ㅎ"
type textarea "x"
type textarea "마음주의 사이트에서 이번에 결제선생과 연동이 된다라고 해서 연동을 시킬려고 하"
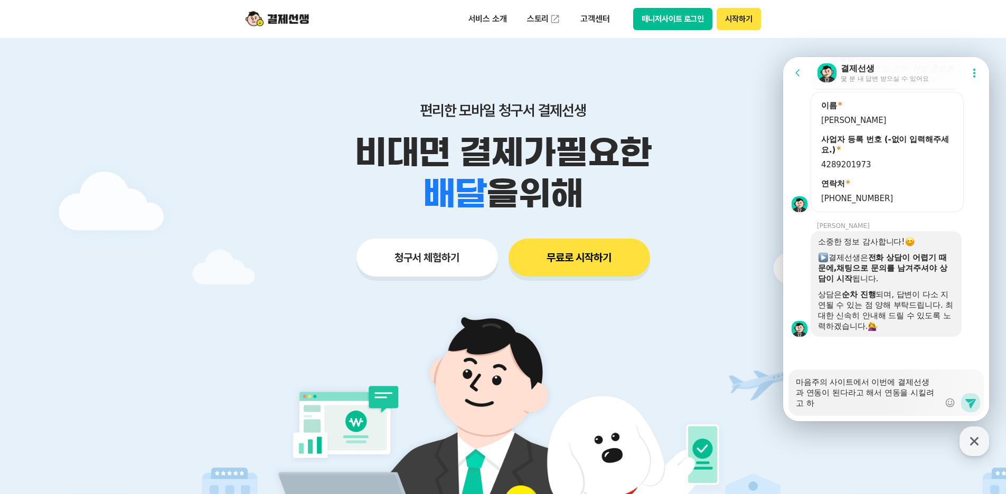
type textarea "x"
type textarea "마음주의 사이트에서 이번에 결제선생과 연동이 된다라고 해서 연동을 시킬려고 한"
type textarea "x"
type textarea "마음주의 사이트에서 이번에 결제선생과 연동이 된다라고 해서 연동을 시킬려고 하니"
type textarea "x"
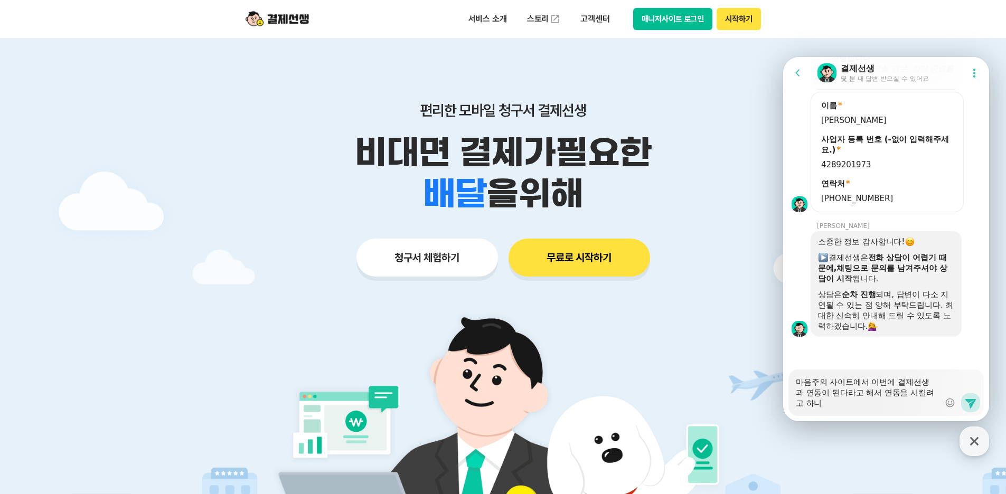
type textarea "마음주의 사이트에서 이번에 결제선생과 연동이 된다라고 해서 연동을 시킬려고 하니"
type textarea "x"
type textarea "마음주의 사이트에서 이번에 결제선생과 연동이 된다라고 해서 연동을 시킬려고 하니 ㅅ"
type textarea "x"
type textarea "마음주의 사이트에서 이번에 결제선생과 연동이 된다라고 해서 연동을 시킬려고 하니 사"
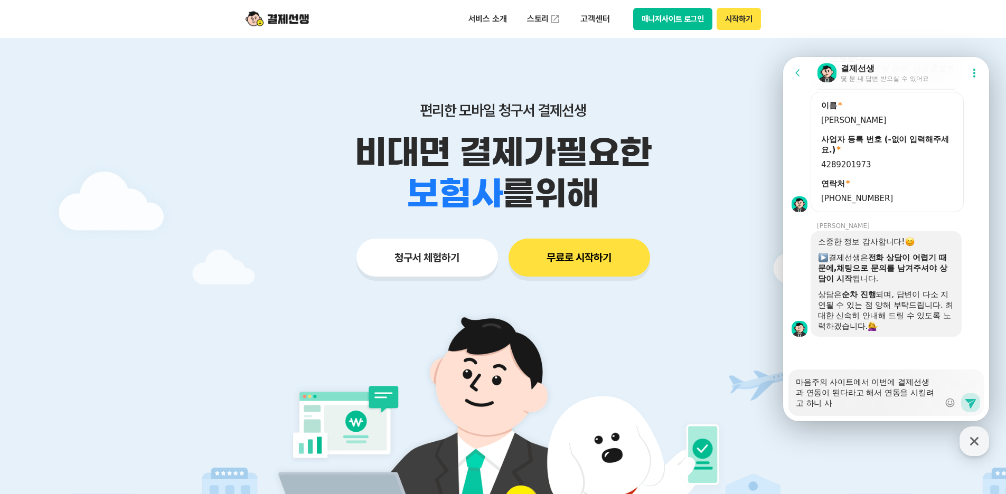
type textarea "x"
type textarea "마음주의 사이트에서 이번에 결제선생과 연동이 된다라고 해서 연동을 시킬려고 하니 사어"
type textarea "x"
type textarea "마음주의 사이트에서 이번에 결제선생과 연동이 된다라고 해서 연동을 시킬려고 하니 사업"
type textarea "x"
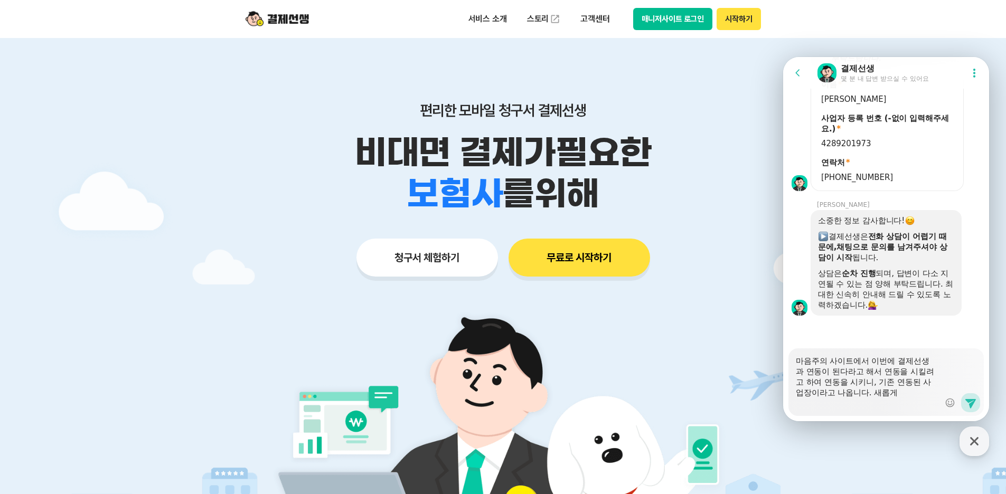
scroll to position [932, 0]
click at [967, 400] on icon at bounding box center [970, 404] width 11 height 10
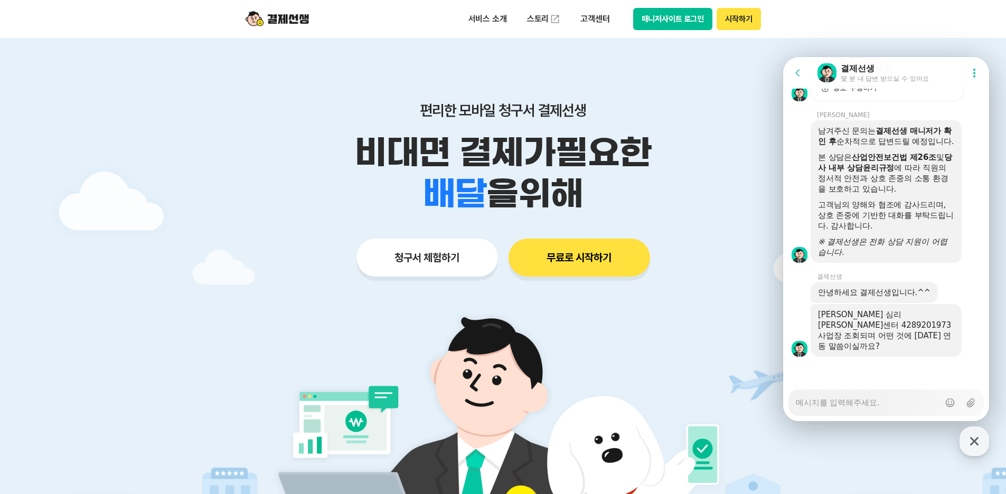
scroll to position [1436, 0]
click at [923, 401] on textarea "Messenger Input Textarea" at bounding box center [868, 399] width 144 height 18
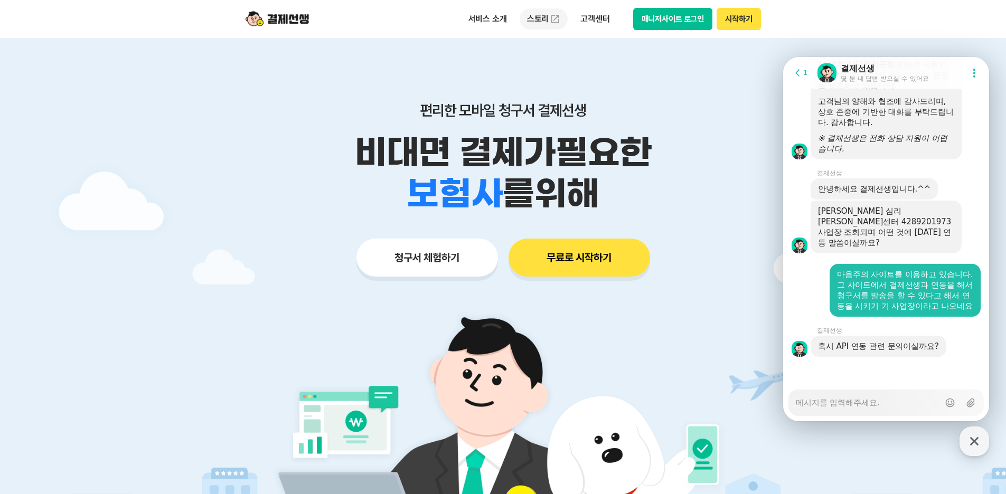
scroll to position [1550, 0]
click at [889, 403] on textarea "Messenger Input Textarea" at bounding box center [868, 399] width 144 height 18
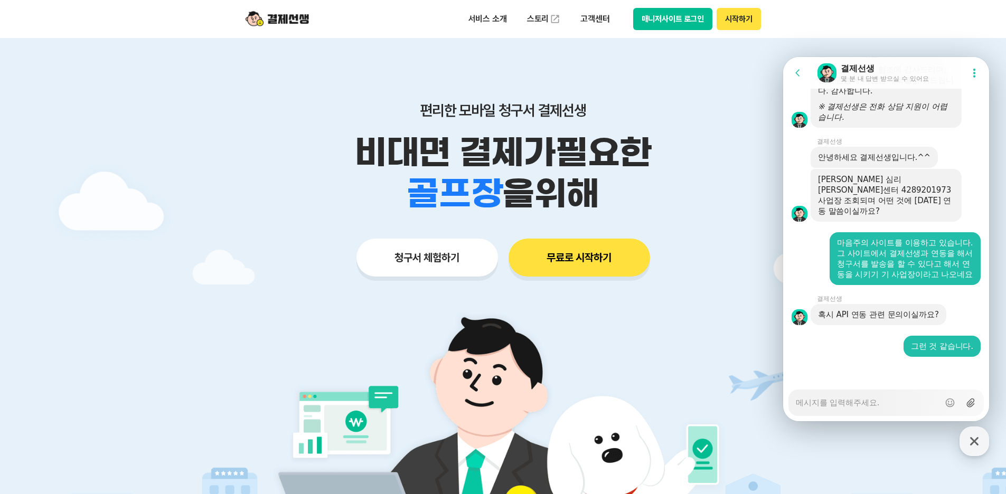
click at [965, 401] on icon at bounding box center [970, 403] width 11 height 11
click at [796, 403] on input "Upload file" at bounding box center [795, 403] width 1 height 1
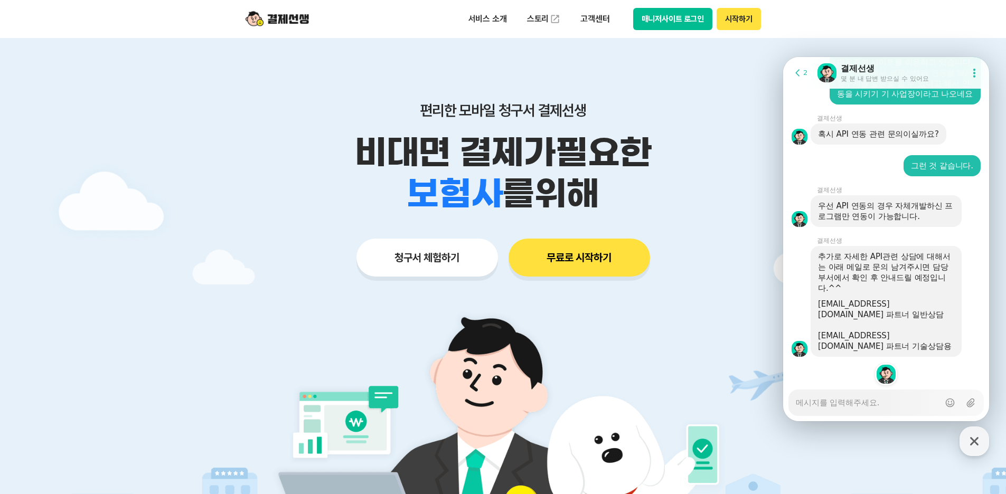
scroll to position [1762, 0]
click at [965, 404] on icon at bounding box center [970, 403] width 11 height 11
click at [796, 403] on input "Upload file" at bounding box center [795, 403] width 1 height 1
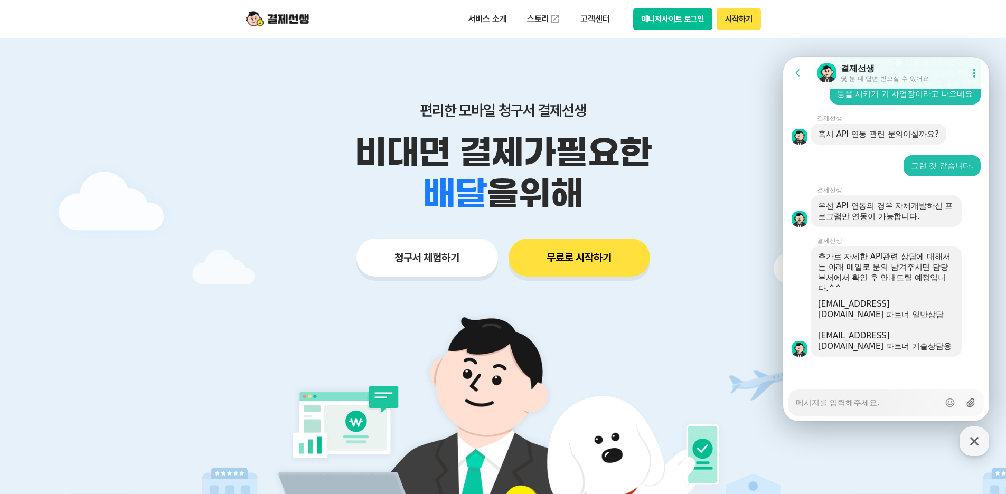
click at [965, 402] on icon at bounding box center [970, 403] width 11 height 11
click at [796, 403] on input "Upload file" at bounding box center [795, 403] width 1 height 1
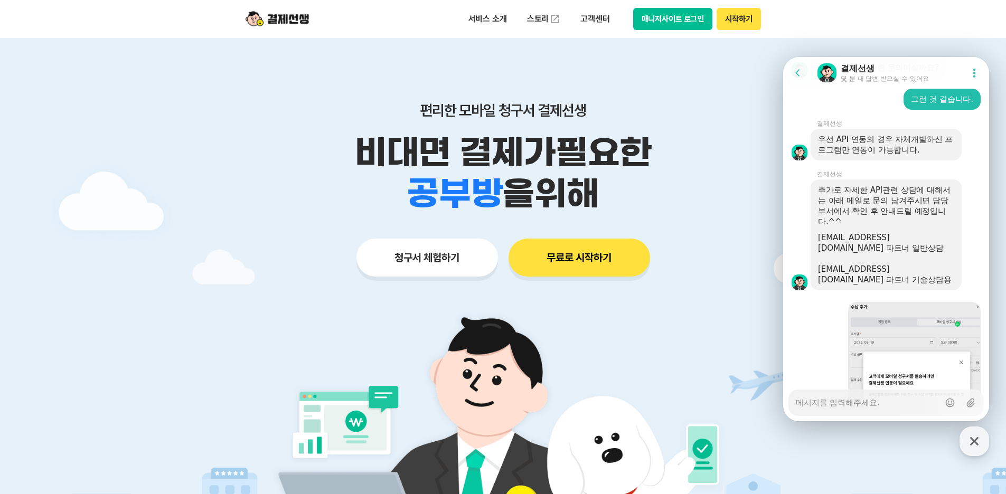
scroll to position [1916, 0]
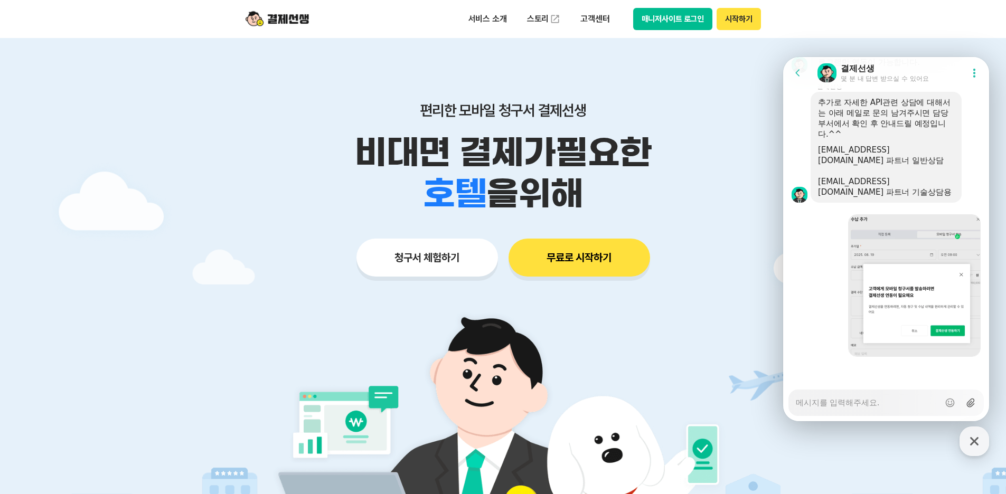
click at [966, 400] on icon at bounding box center [970, 403] width 11 height 11
click at [796, 403] on input "Upload file" at bounding box center [795, 403] width 1 height 1
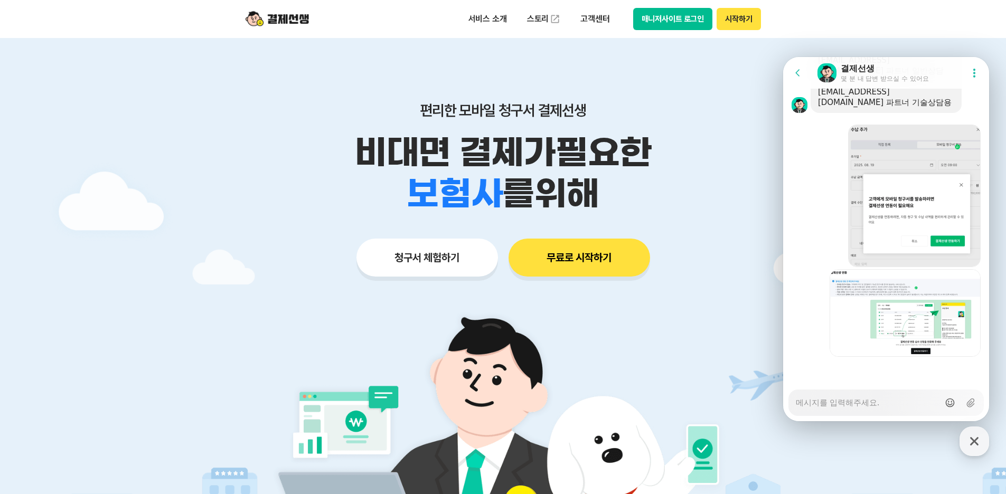
scroll to position [2006, 0]
click at [966, 402] on icon at bounding box center [970, 403] width 8 height 9
click at [796, 403] on input "Upload file" at bounding box center [795, 403] width 1 height 1
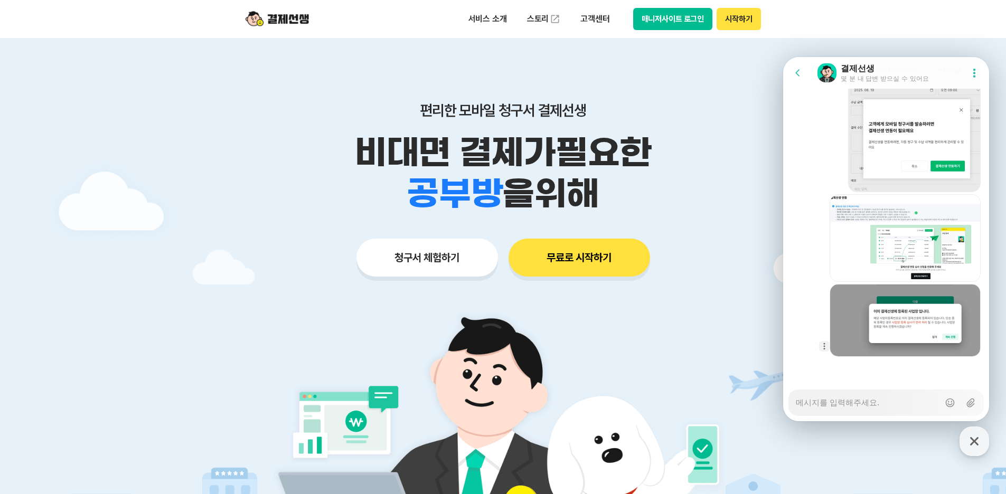
scroll to position [2081, 0]
click at [887, 402] on textarea "Messenger Input Textarea" at bounding box center [868, 399] width 144 height 18
click at [870, 401] on textarea "Messenger Input Textarea" at bounding box center [868, 399] width 144 height 18
paste textarea "[URL][DOMAIN_NAME]"
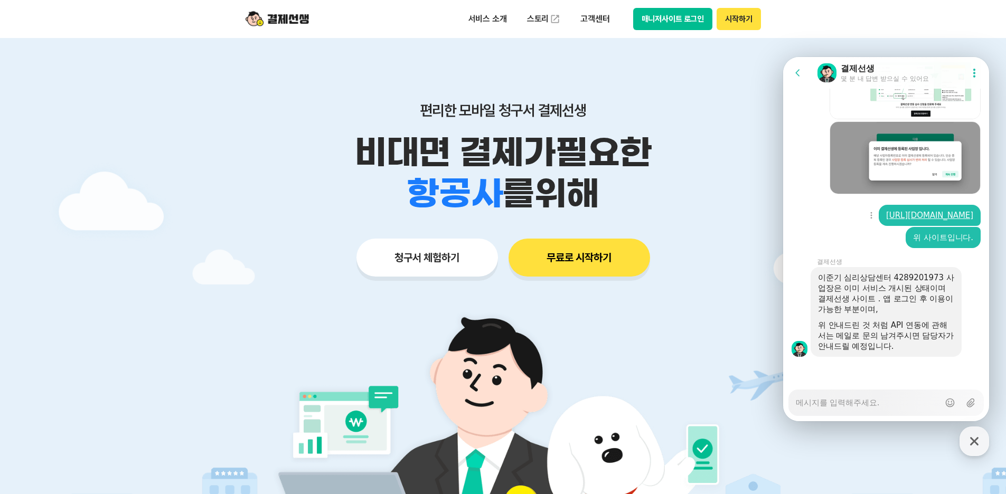
scroll to position [2381, 0]
drag, startPoint x: 861, startPoint y: 288, endPoint x: 930, endPoint y: 348, distance: 91.7
click at [930, 348] on div "이준기 심리상담센터 4289201973 사업장은 이미 서비스 개시된 상태이며 결제선생 사이트 . 앱 로그인 후 이용이 가능한 부분이며, 위 안…" at bounding box center [886, 311] width 136 height 79
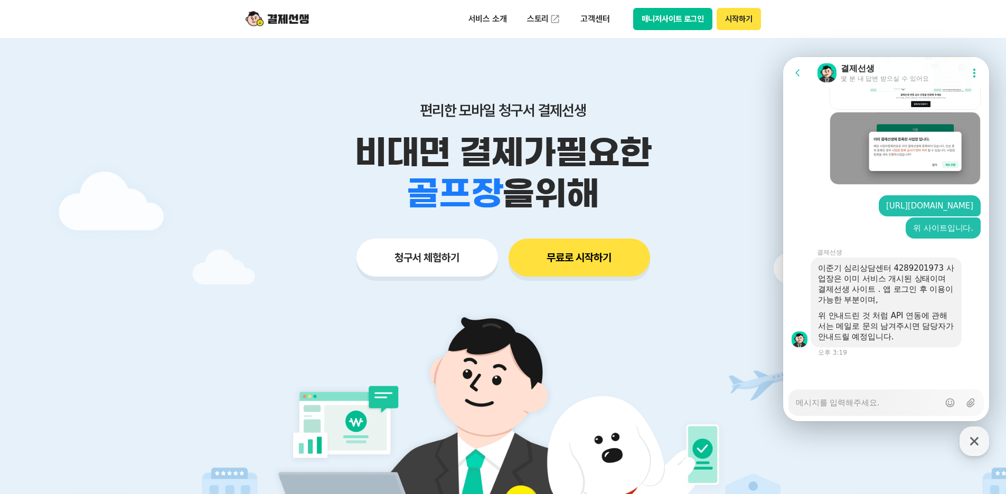
click at [930, 342] on div "위 안내드린 것 처럼 API 연동에 관해서는 메일로 문의 남겨주시면 담당자가 안내드릴 예정입니다." at bounding box center [886, 326] width 136 height 32
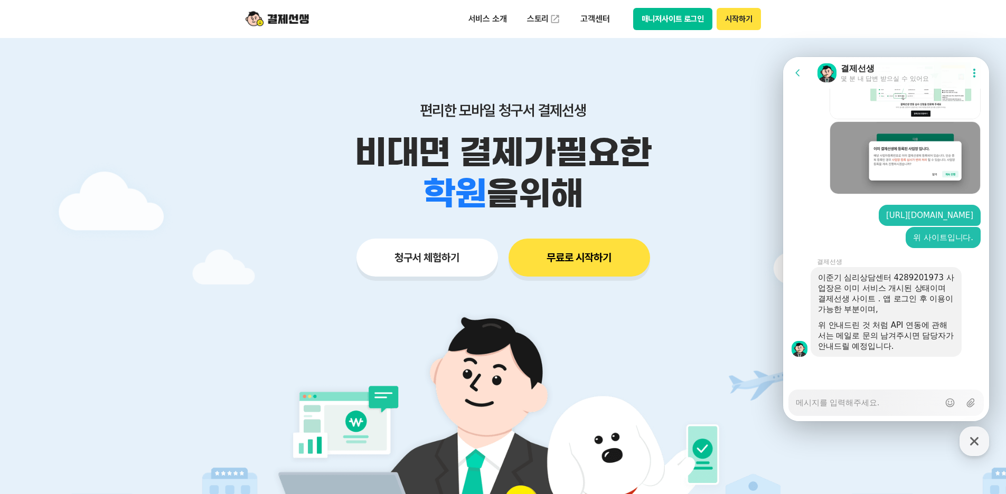
drag, startPoint x: 923, startPoint y: 342, endPoint x: 811, endPoint y: 267, distance: 134.7
click at [811, 267] on div "이준기 심리상담센터 4289201973 사업장은 이미 서비스 개시된 상태이며 결제선생 사이트 . 앱 로그인 후 이용이 가능한 부분이며, 위 안…" at bounding box center [886, 311] width 206 height 91
click at [929, 325] on div "위 안내드린 것 처럼 API 연동에 관해서는 메일로 문의 남겨주시면 담당자가 안내드릴 예정입니다." at bounding box center [886, 336] width 136 height 32
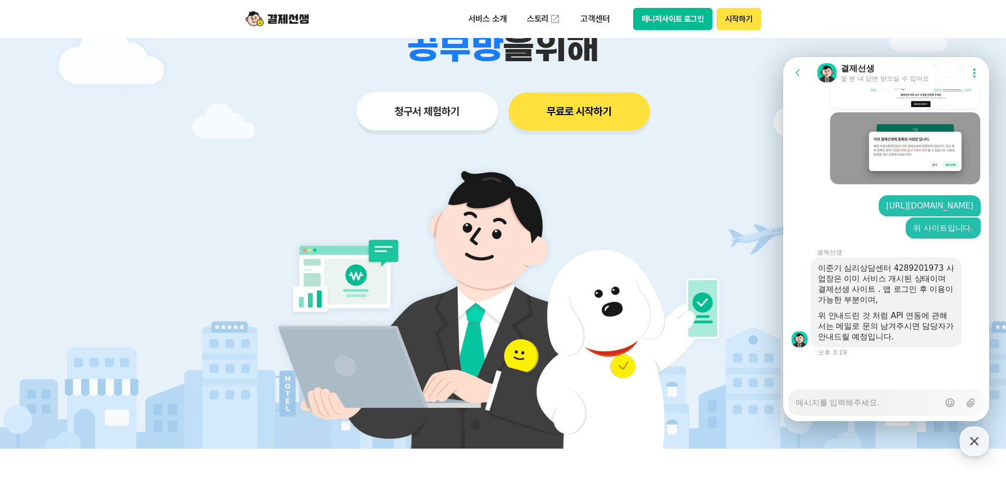
scroll to position [0, 0]
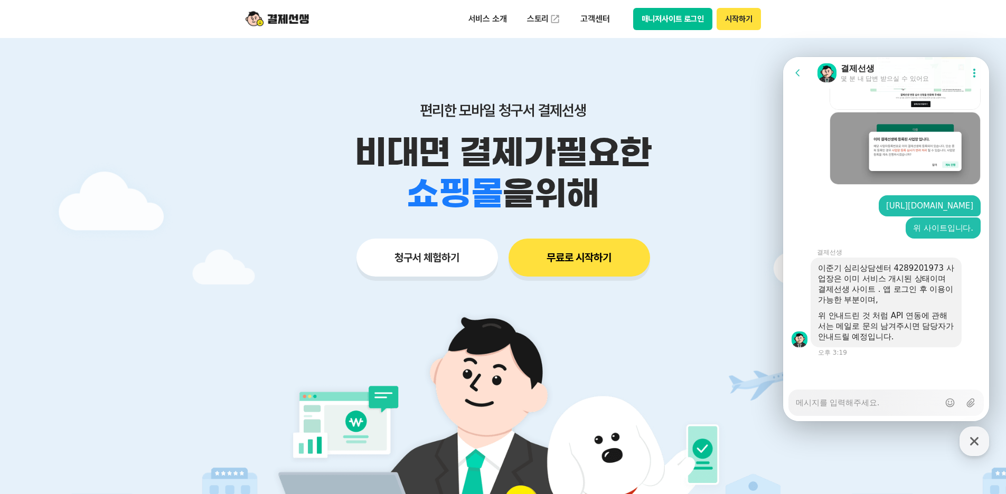
click at [677, 22] on button "매니저사이트 로그인" at bounding box center [673, 19] width 80 height 22
